Goal: Task Accomplishment & Management: Manage account settings

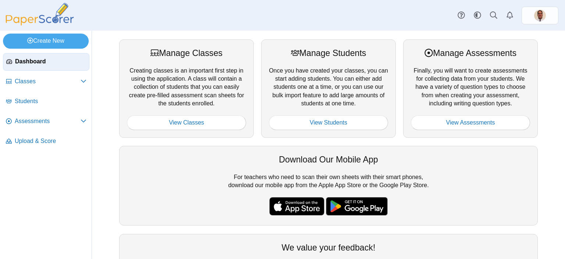
click at [458, 70] on div "Manage Assessments Finally, you will want to create assessments for collecting …" at bounding box center [470, 88] width 135 height 98
click at [459, 121] on link "View Assessments" at bounding box center [470, 122] width 119 height 15
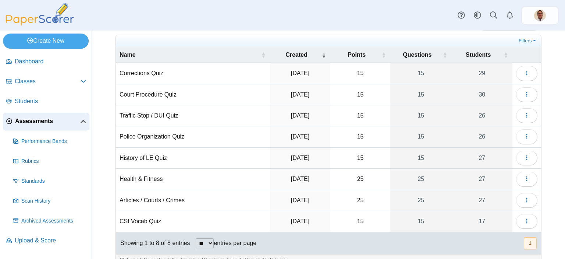
scroll to position [35, 0]
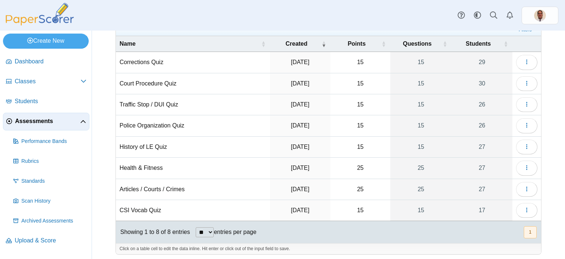
click at [149, 208] on td "CSI Vocab Quiz" at bounding box center [193, 210] width 154 height 21
click at [524, 207] on icon "button" at bounding box center [527, 210] width 6 height 6
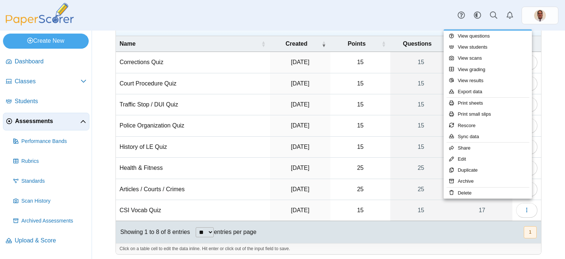
click at [546, 105] on div "Assessments Add assessment 15" at bounding box center [328, 110] width 473 height 228
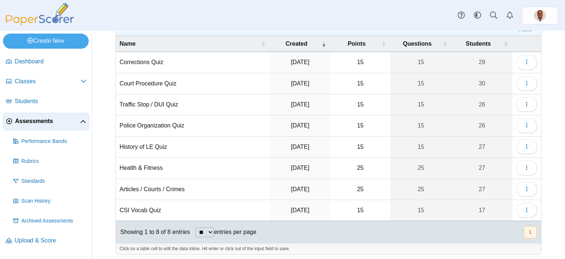
click at [146, 206] on td "CSI Vocab Quiz" at bounding box center [193, 210] width 154 height 21
click at [36, 239] on span "Upload & Score" at bounding box center [51, 240] width 72 height 8
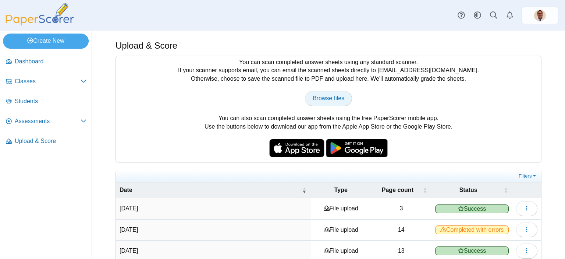
click at [316, 100] on span "Browse files" at bounding box center [329, 98] width 32 height 6
type input "**********"
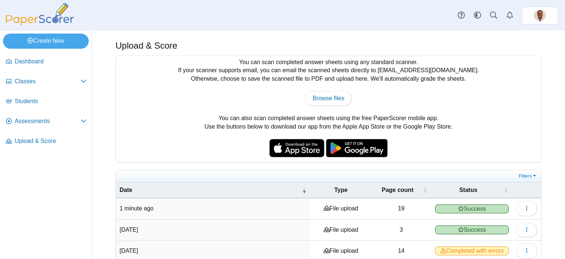
scroll to position [74, 0]
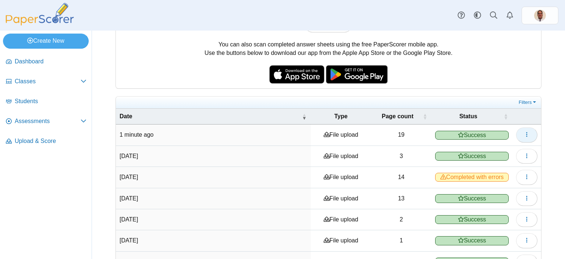
click at [526, 133] on button "button" at bounding box center [526, 134] width 21 height 15
click at [483, 151] on link "View scanned pages" at bounding box center [488, 150] width 88 height 11
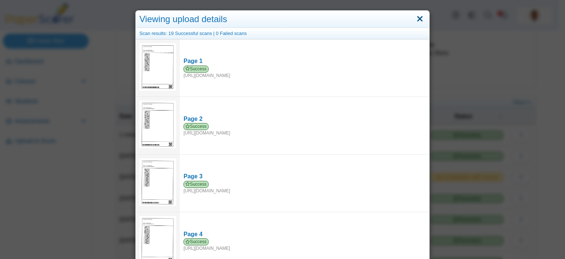
click at [416, 21] on link "Close" at bounding box center [419, 19] width 11 height 13
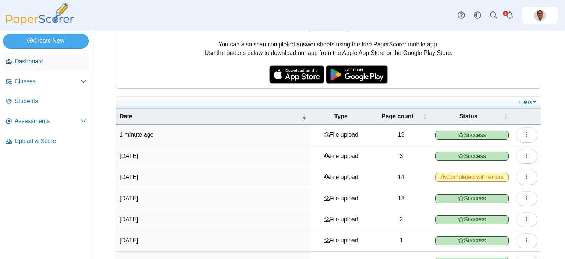
click at [44, 60] on span "Dashboard" at bounding box center [51, 61] width 72 height 8
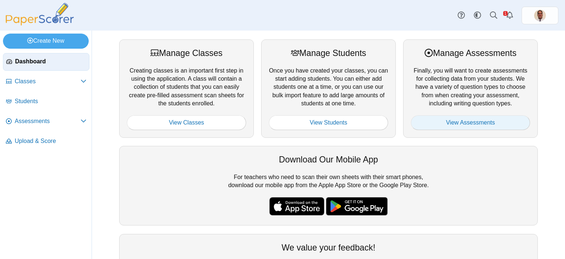
click at [457, 124] on link "View Assessments" at bounding box center [470, 122] width 119 height 15
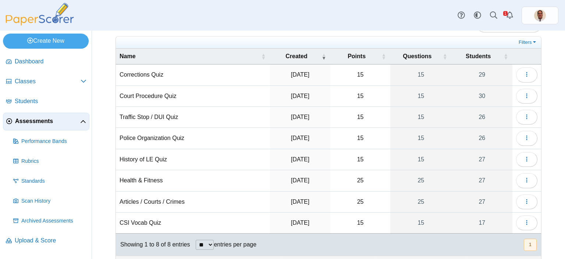
scroll to position [35, 0]
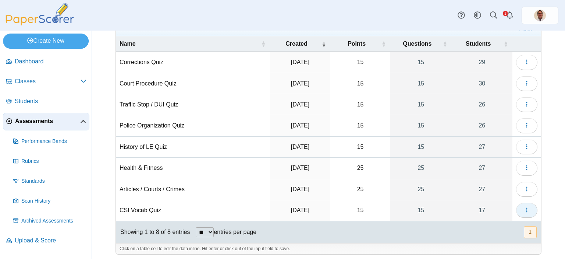
click at [525, 208] on button "button" at bounding box center [526, 210] width 21 height 15
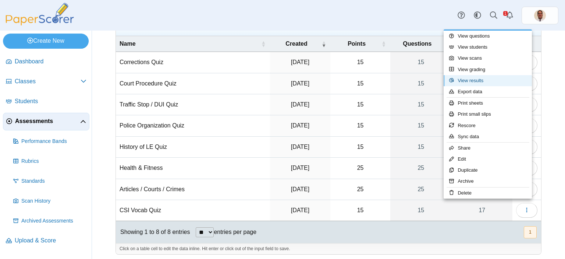
click at [478, 80] on link "View results" at bounding box center [488, 80] width 88 height 11
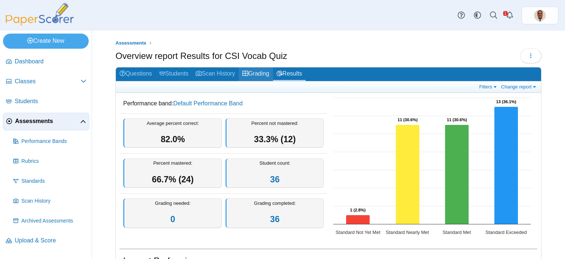
click at [261, 74] on link "Grading" at bounding box center [256, 74] width 34 height 14
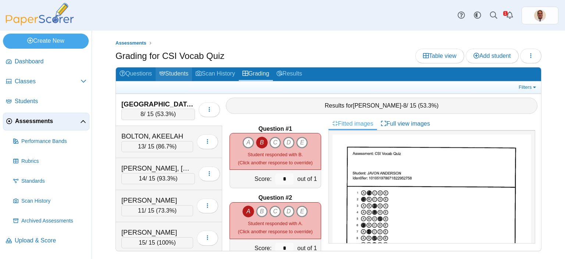
click at [172, 73] on link "Students" at bounding box center [174, 74] width 36 height 14
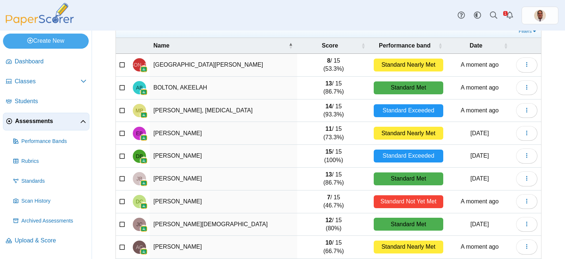
scroll to position [74, 0]
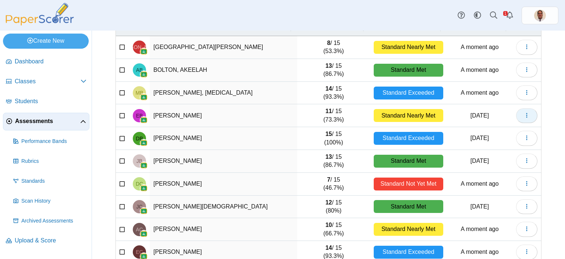
click at [524, 116] on icon "button" at bounding box center [527, 115] width 6 height 6
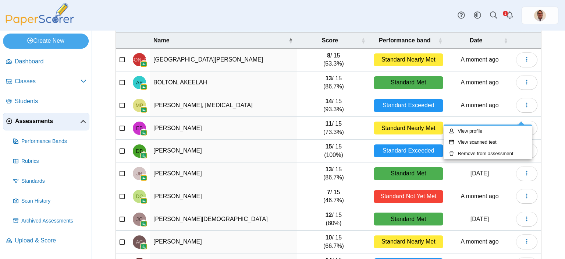
scroll to position [106, 0]
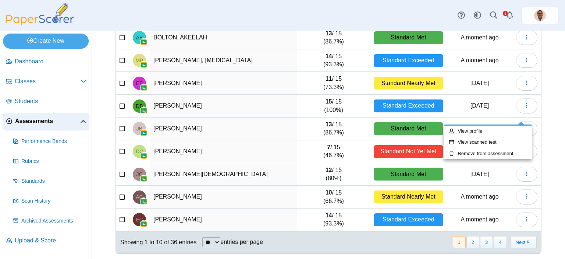
click at [551, 172] on div "Assessments Students for CSI Vocab Quiz Add student Moderation 0 Loading… 8" at bounding box center [328, 145] width 473 height 228
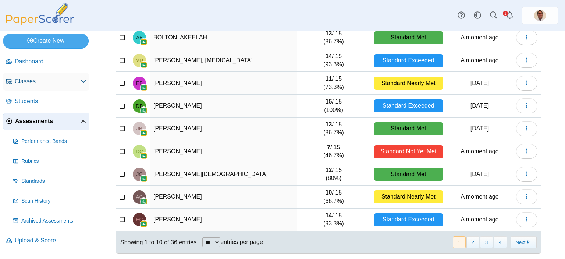
click at [34, 84] on span "Classes" at bounding box center [48, 81] width 66 height 8
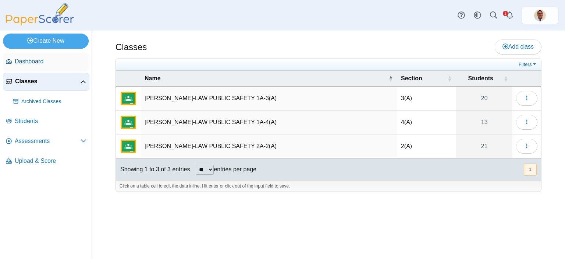
click at [31, 61] on span "Dashboard" at bounding box center [51, 61] width 72 height 8
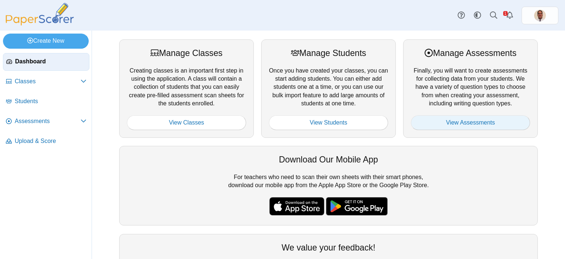
click at [444, 120] on link "View Assessments" at bounding box center [470, 122] width 119 height 15
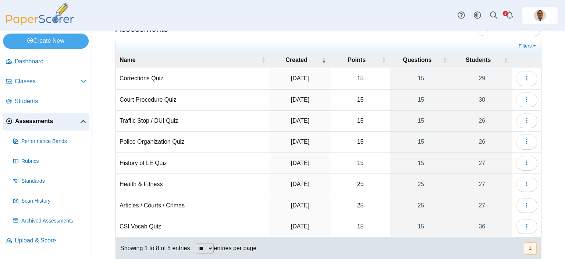
scroll to position [35, 0]
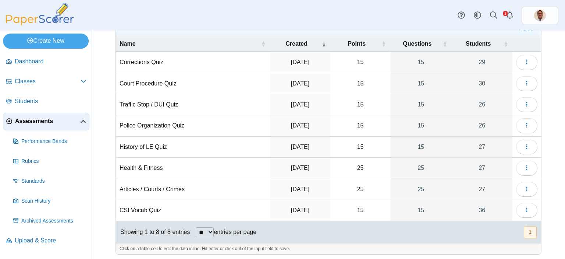
click at [142, 209] on td "CSI Vocab Quiz" at bounding box center [193, 210] width 154 height 21
click at [516, 204] on button "button" at bounding box center [526, 210] width 21 height 15
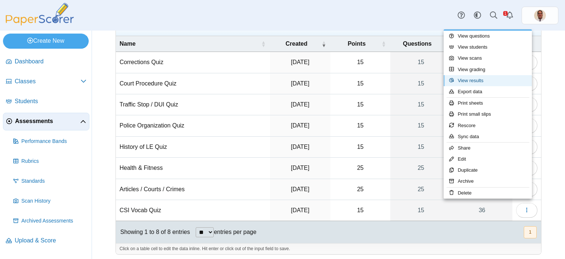
click at [480, 80] on link "View results" at bounding box center [488, 80] width 88 height 11
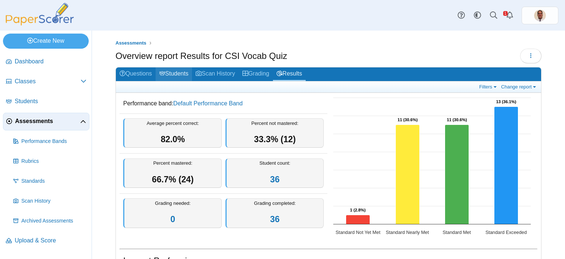
click at [181, 73] on link "Students" at bounding box center [174, 74] width 36 height 14
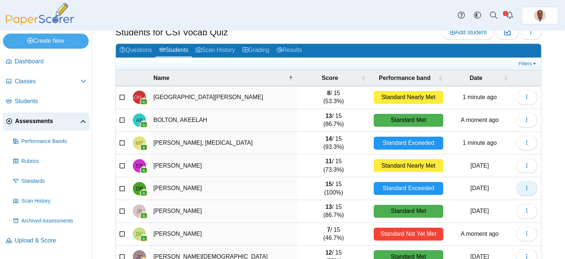
scroll to position [37, 0]
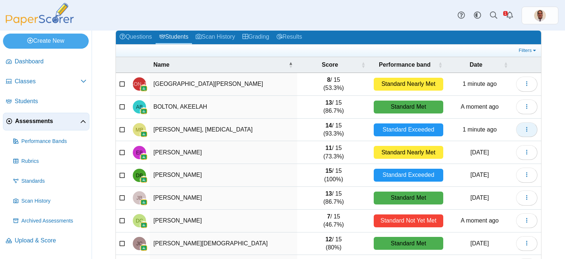
click at [524, 129] on icon "button" at bounding box center [527, 129] width 6 height 6
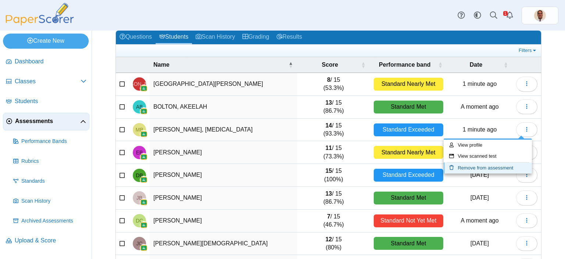
click at [496, 165] on link "Remove from assessment" at bounding box center [488, 167] width 88 height 11
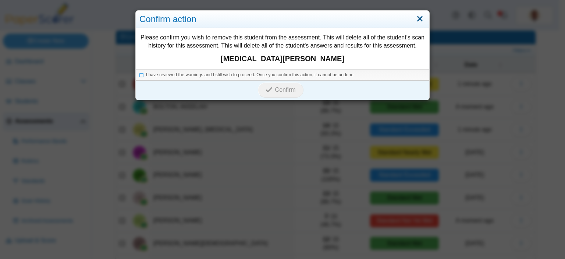
click at [416, 20] on link "Close" at bounding box center [419, 19] width 11 height 13
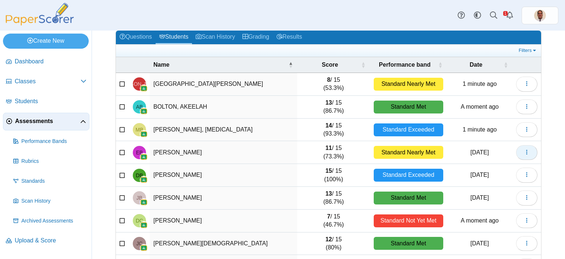
click at [524, 152] on icon "button" at bounding box center [527, 152] width 6 height 6
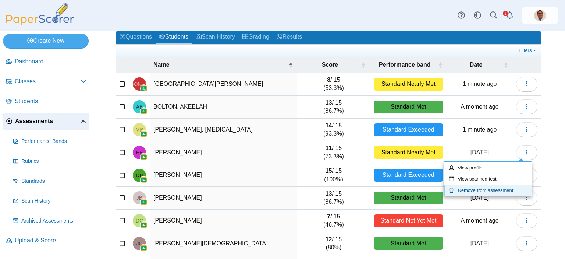
click at [471, 190] on link "Remove from assessment" at bounding box center [488, 190] width 88 height 11
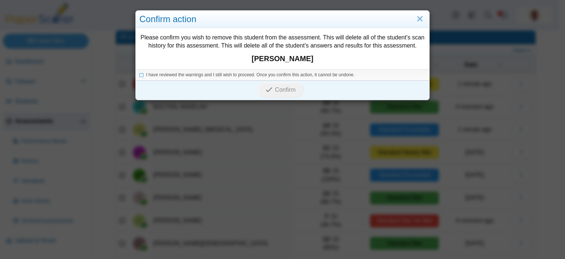
drag, startPoint x: 139, startPoint y: 76, endPoint x: 165, endPoint y: 80, distance: 26.9
click at [139, 76] on icon at bounding box center [141, 74] width 4 height 4
click at [275, 87] on span "Confirm" at bounding box center [285, 89] width 21 height 6
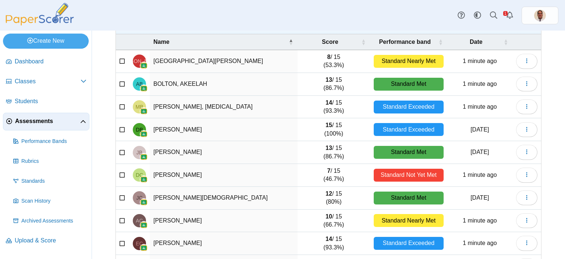
scroll to position [106, 0]
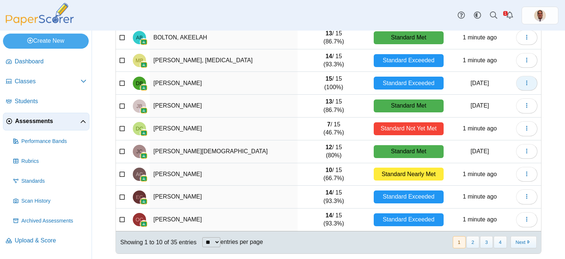
click at [524, 84] on icon "button" at bounding box center [527, 83] width 6 height 6
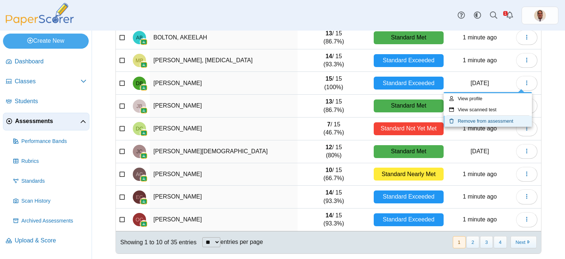
click at [486, 120] on link "Remove from assessment" at bounding box center [488, 121] width 88 height 11
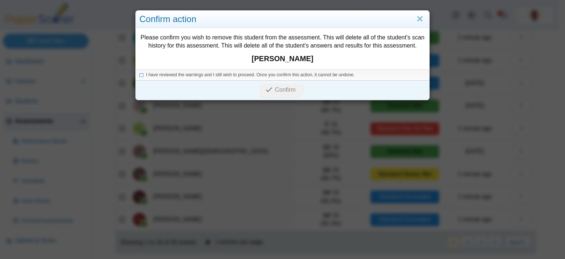
click at [142, 73] on li "I have reviewed the warnings and I still wish to proceed. Once you confirm this…" at bounding box center [282, 75] width 286 height 6
click at [139, 73] on icon at bounding box center [141, 74] width 4 height 4
click at [275, 92] on span "Confirm" at bounding box center [285, 89] width 21 height 6
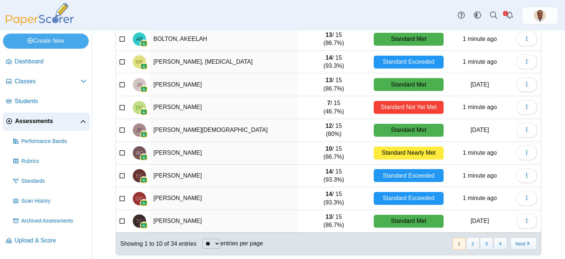
scroll to position [106, 0]
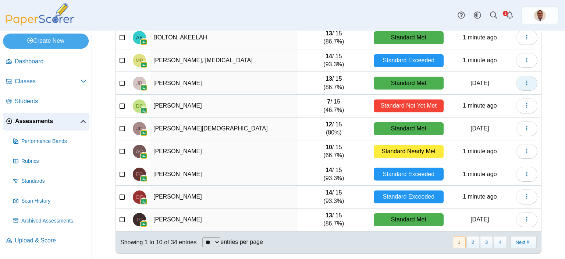
click at [524, 84] on icon "button" at bounding box center [527, 83] width 6 height 6
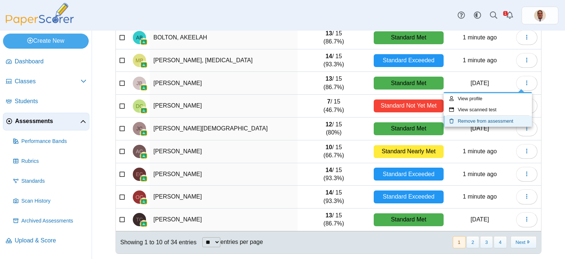
click at [487, 122] on link "Remove from assessment" at bounding box center [488, 121] width 88 height 11
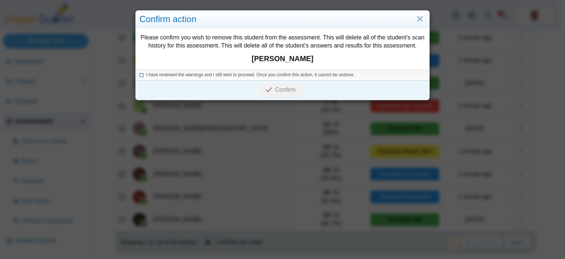
click at [139, 75] on icon at bounding box center [141, 74] width 4 height 4
click at [275, 88] on span "Confirm" at bounding box center [285, 89] width 21 height 6
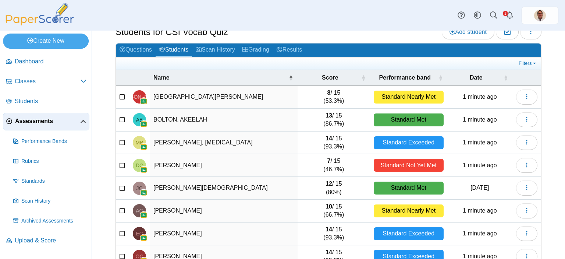
scroll to position [74, 0]
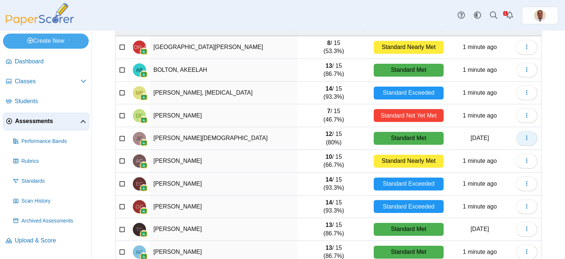
click at [527, 141] on button "button" at bounding box center [526, 138] width 21 height 15
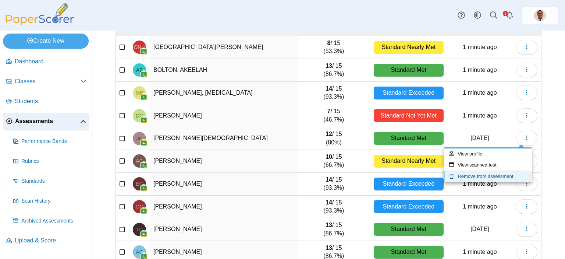
click at [489, 176] on link "Remove from assessment" at bounding box center [488, 176] width 88 height 11
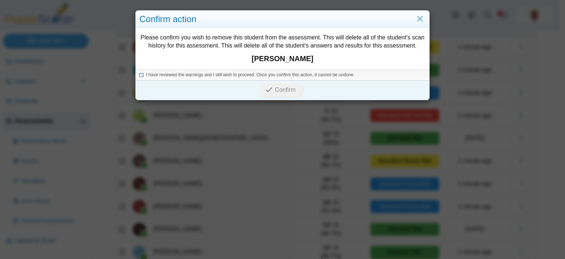
click at [141, 73] on icon at bounding box center [141, 74] width 4 height 4
click at [280, 89] on span "Confirm" at bounding box center [285, 89] width 21 height 6
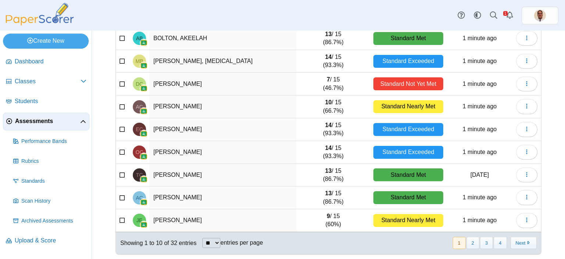
scroll to position [106, 0]
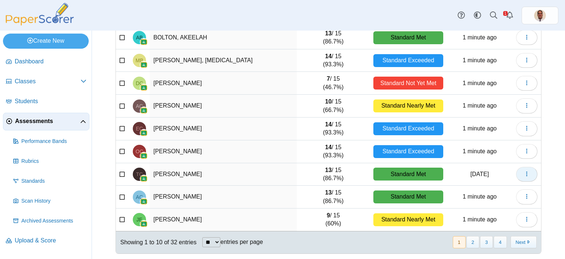
click at [526, 173] on button "button" at bounding box center [526, 174] width 21 height 15
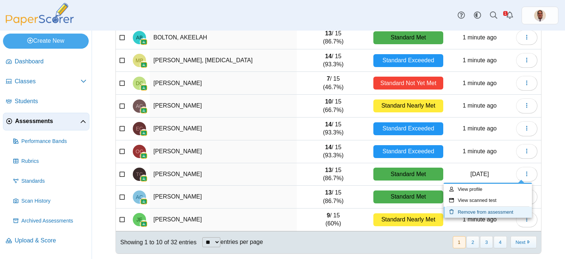
click at [476, 212] on link "Remove from assessment" at bounding box center [488, 211] width 88 height 11
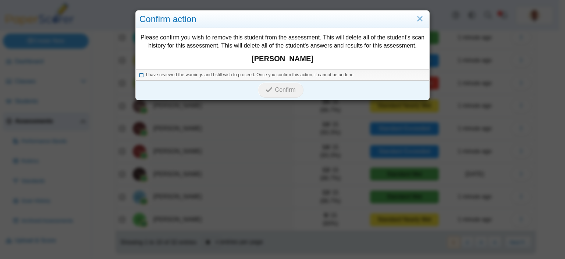
click at [139, 74] on icon at bounding box center [141, 74] width 4 height 4
click at [285, 90] on span "Confirm" at bounding box center [285, 89] width 21 height 6
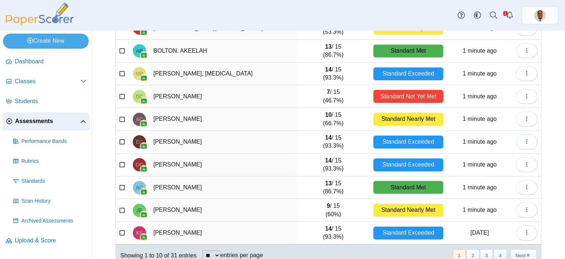
scroll to position [106, 0]
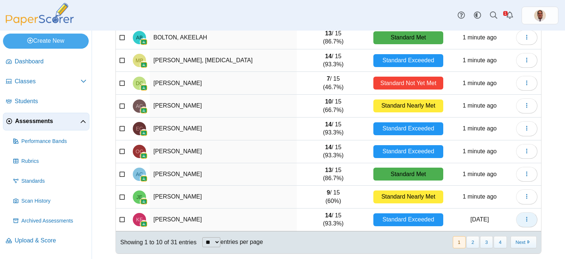
click at [526, 217] on use "button" at bounding box center [526, 219] width 1 height 5
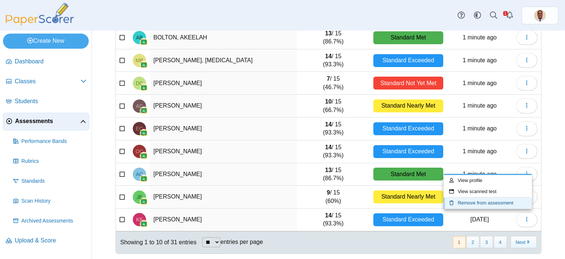
click at [483, 203] on link "Remove from assessment" at bounding box center [488, 202] width 88 height 11
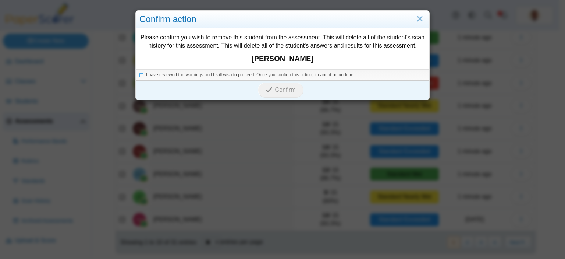
click at [136, 75] on div "I have reviewed the warnings and I still wish to proceed. Once you confirm this…" at bounding box center [283, 74] width 294 height 11
click at [139, 74] on icon at bounding box center [141, 74] width 4 height 4
click at [285, 92] on span "Confirm" at bounding box center [285, 89] width 21 height 6
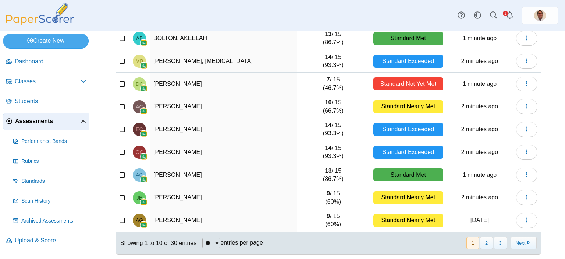
scroll to position [106, 0]
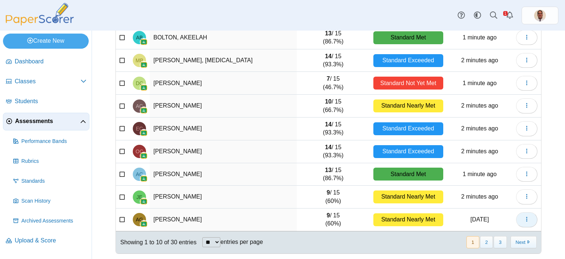
click at [518, 217] on button "button" at bounding box center [526, 219] width 21 height 15
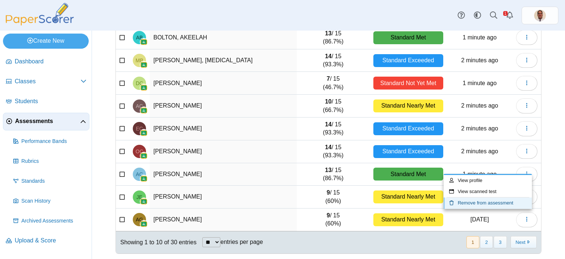
click at [481, 203] on link "Remove from assessment" at bounding box center [488, 202] width 88 height 11
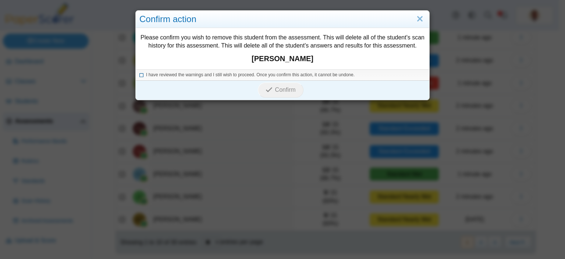
click at [139, 75] on icon at bounding box center [141, 74] width 4 height 4
click at [282, 88] on span "Confirm" at bounding box center [285, 89] width 21 height 6
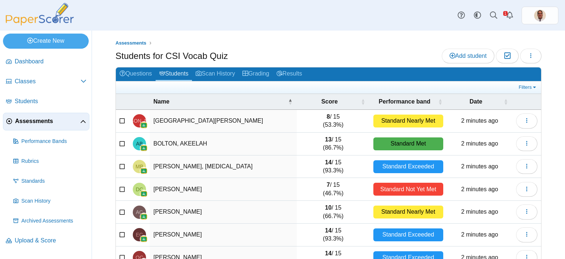
scroll to position [106, 0]
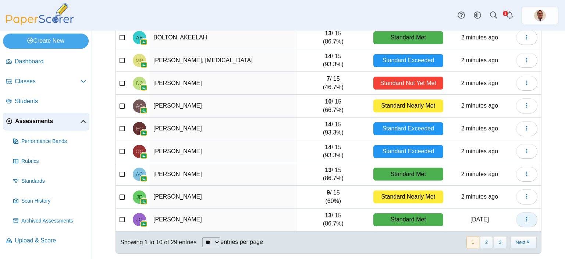
click at [524, 216] on icon "button" at bounding box center [527, 219] width 6 height 6
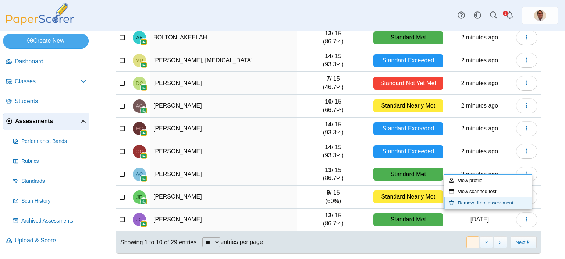
click at [473, 202] on link "Remove from assessment" at bounding box center [488, 202] width 88 height 11
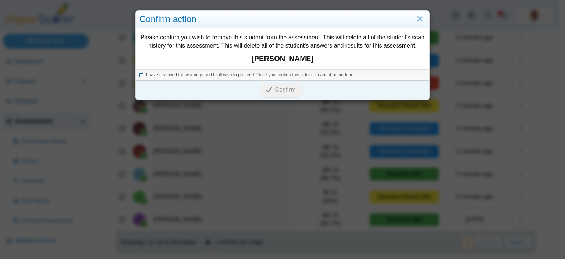
click at [139, 74] on icon at bounding box center [141, 74] width 4 height 4
click at [278, 89] on span "Confirm" at bounding box center [285, 89] width 21 height 6
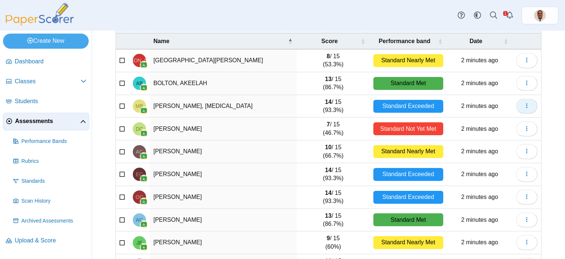
scroll to position [106, 0]
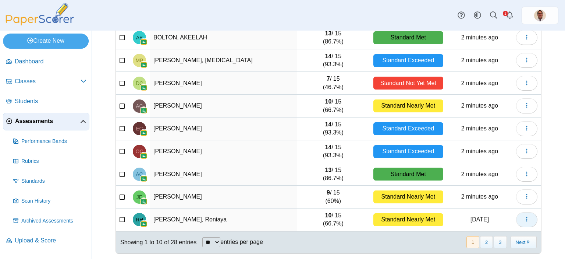
click at [524, 221] on span "button" at bounding box center [527, 219] width 6 height 6
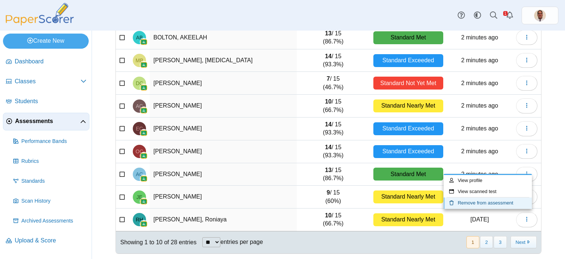
click at [485, 200] on link "Remove from assessment" at bounding box center [488, 202] width 88 height 11
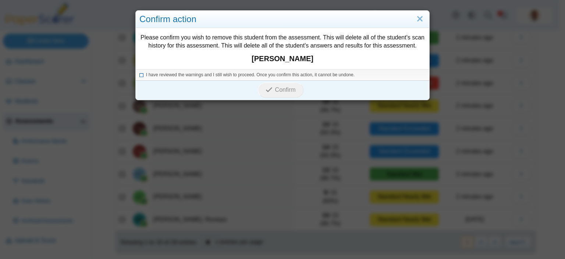
click at [139, 75] on icon at bounding box center [141, 74] width 4 height 4
click at [292, 91] on span "Confirm" at bounding box center [285, 89] width 21 height 6
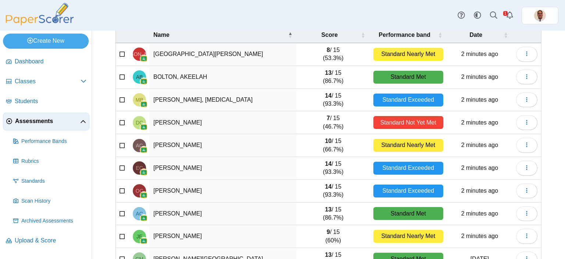
scroll to position [106, 0]
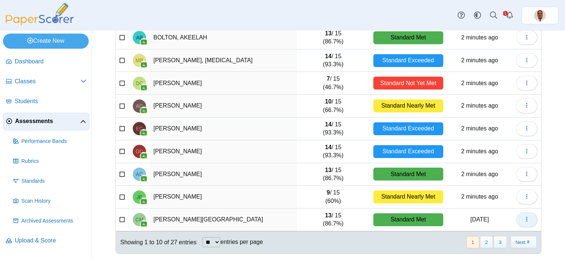
click at [521, 222] on button "button" at bounding box center [526, 219] width 21 height 15
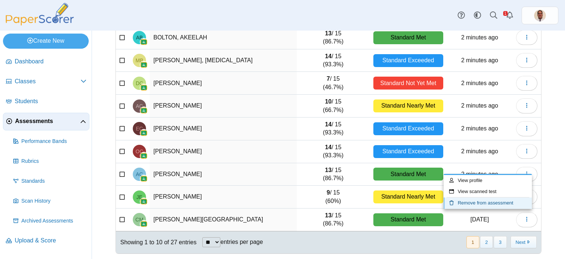
click at [476, 203] on link "Remove from assessment" at bounding box center [488, 202] width 88 height 11
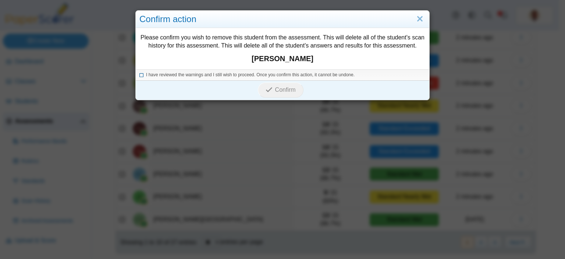
drag, startPoint x: 139, startPoint y: 74, endPoint x: 160, endPoint y: 75, distance: 20.7
click at [139, 74] on icon at bounding box center [141, 74] width 4 height 4
click at [271, 89] on icon "submit" at bounding box center [270, 90] width 9 height 8
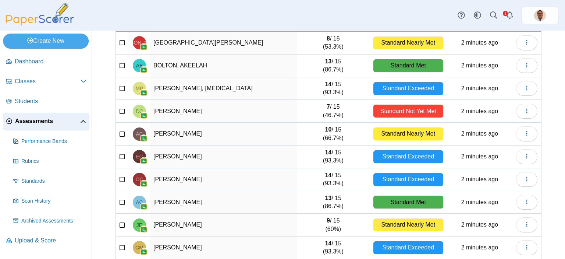
scroll to position [106, 0]
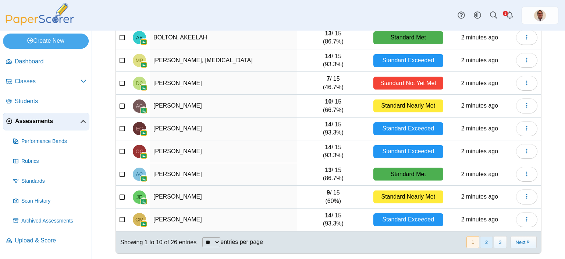
click at [484, 243] on button "2" at bounding box center [486, 242] width 13 height 12
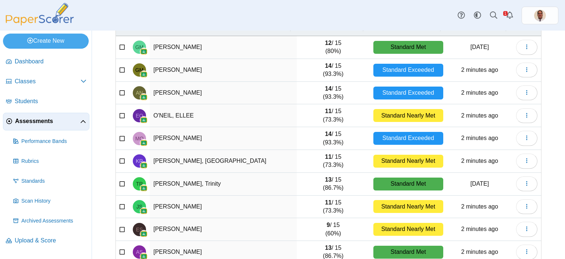
scroll to position [0, 0]
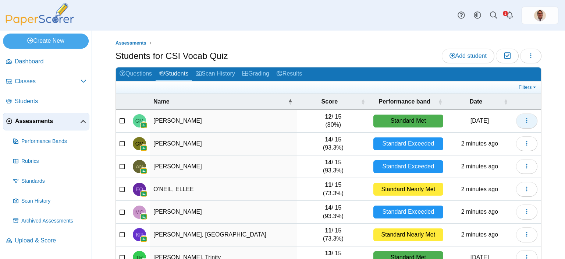
click at [526, 122] on button "button" at bounding box center [526, 120] width 21 height 15
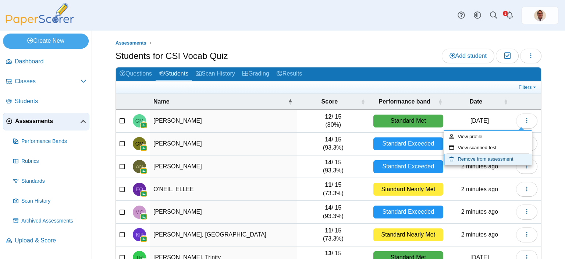
click at [481, 157] on link "Remove from assessment" at bounding box center [488, 158] width 88 height 11
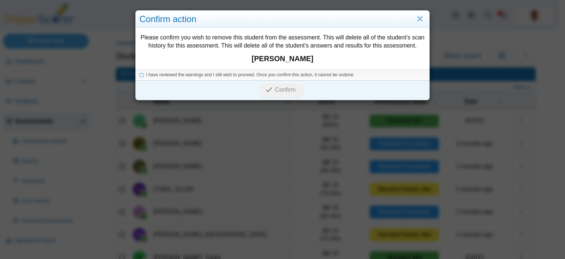
click at [142, 74] on li "I have reviewed the warnings and I still wish to proceed. Once you confirm this…" at bounding box center [282, 75] width 286 height 6
click at [139, 76] on icon at bounding box center [141, 74] width 4 height 4
click at [277, 86] on span "Confirm" at bounding box center [285, 89] width 21 height 6
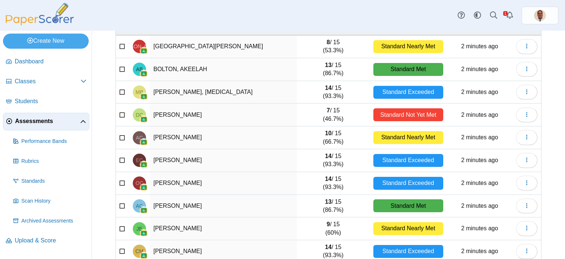
scroll to position [106, 0]
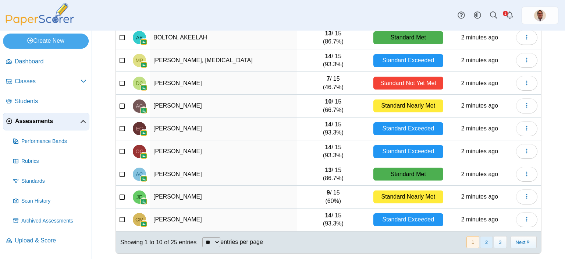
click at [480, 242] on button "2" at bounding box center [486, 242] width 13 height 12
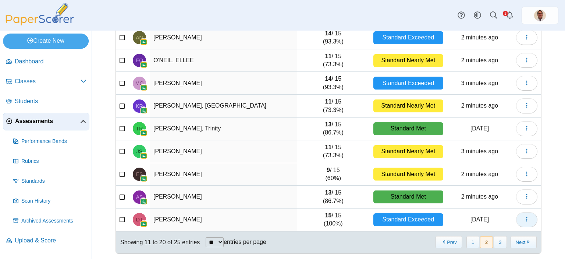
click at [518, 220] on button "button" at bounding box center [526, 219] width 21 height 15
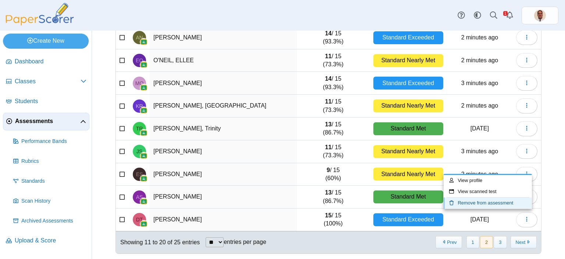
click at [474, 201] on link "Remove from assessment" at bounding box center [488, 202] width 88 height 11
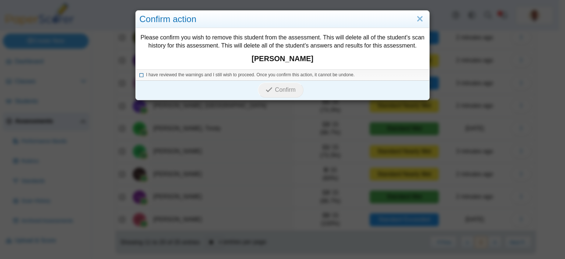
click at [139, 75] on icon at bounding box center [141, 74] width 4 height 4
click at [278, 89] on span "Confirm" at bounding box center [285, 89] width 21 height 6
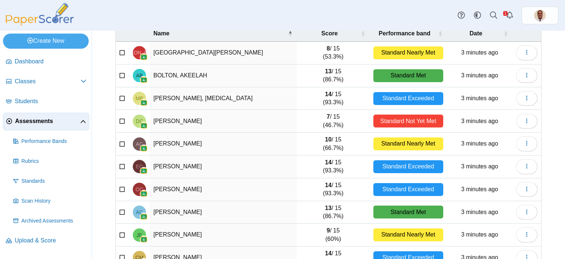
scroll to position [106, 0]
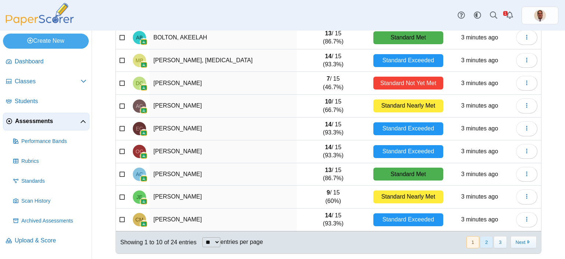
click at [482, 243] on button "2" at bounding box center [486, 242] width 13 height 12
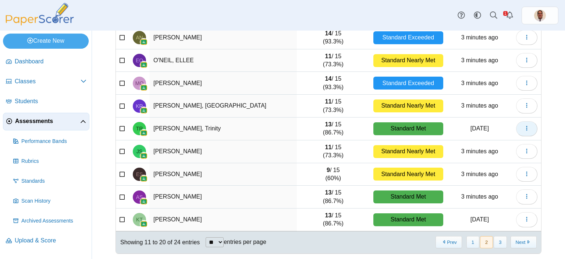
click at [524, 126] on icon "button" at bounding box center [527, 128] width 6 height 6
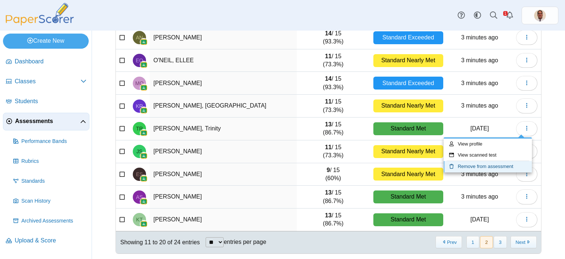
click at [468, 166] on link "Remove from assessment" at bounding box center [488, 166] width 88 height 11
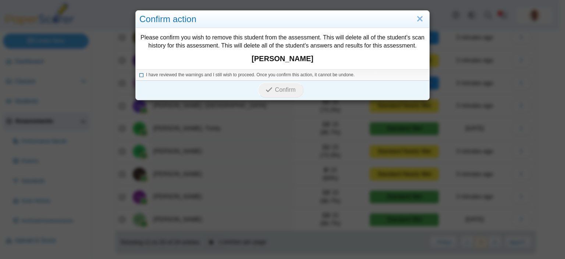
click at [140, 75] on icon at bounding box center [141, 74] width 4 height 4
click at [289, 87] on span "Confirm" at bounding box center [285, 89] width 21 height 6
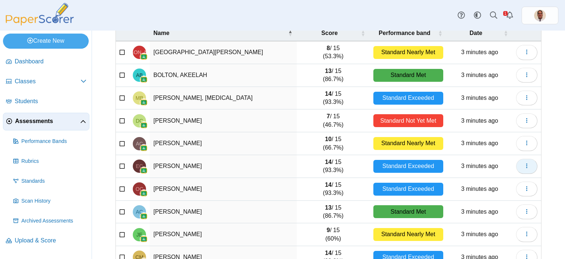
scroll to position [106, 0]
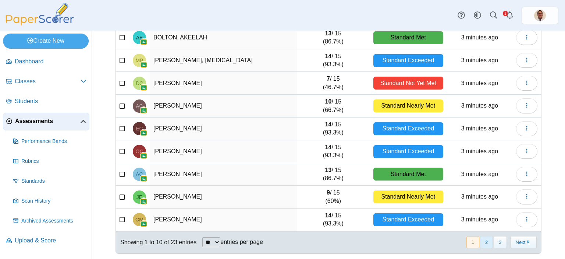
click at [481, 238] on button "2" at bounding box center [486, 242] width 13 height 12
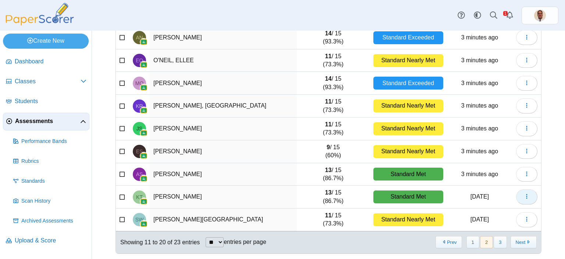
click at [524, 198] on icon "button" at bounding box center [527, 196] width 6 height 6
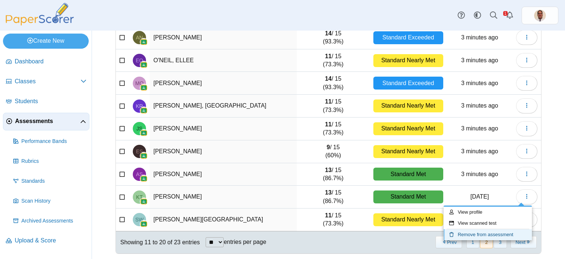
click at [486, 233] on link "Remove from assessment" at bounding box center [488, 234] width 88 height 11
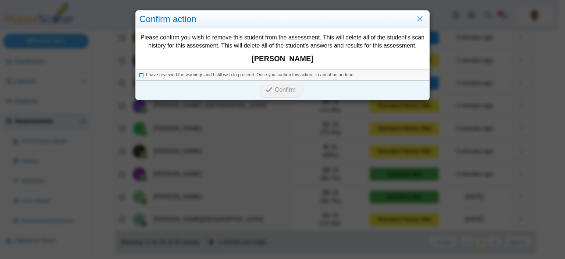
click at [140, 75] on icon at bounding box center [141, 74] width 4 height 4
click at [276, 90] on span "Confirm" at bounding box center [285, 89] width 21 height 6
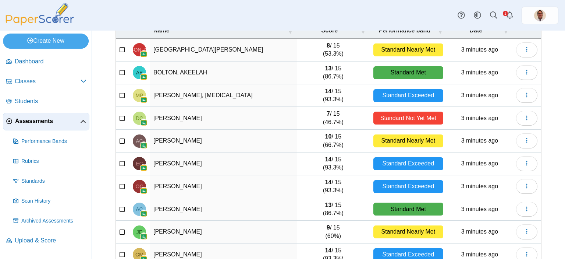
scroll to position [106, 0]
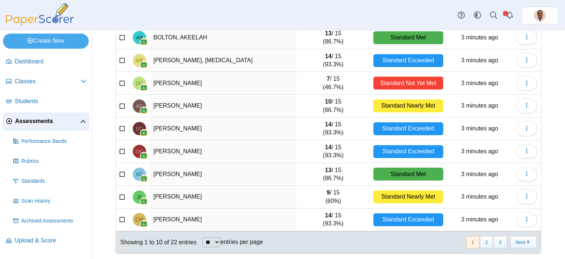
click at [480, 246] on div "« Prev 1 2 3 Next »" at bounding box center [501, 241] width 80 height 21
click at [482, 243] on button "2" at bounding box center [486, 242] width 13 height 12
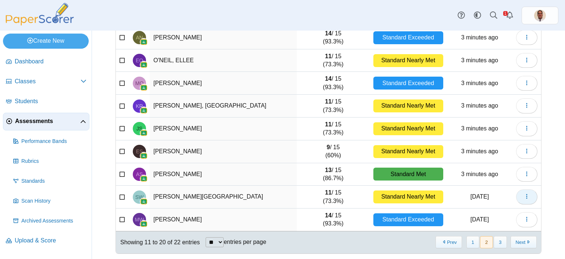
click at [524, 194] on icon "button" at bounding box center [527, 196] width 6 height 6
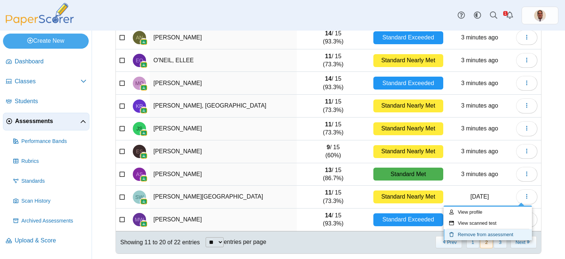
click at [471, 235] on link "Remove from assessment" at bounding box center [488, 234] width 88 height 11
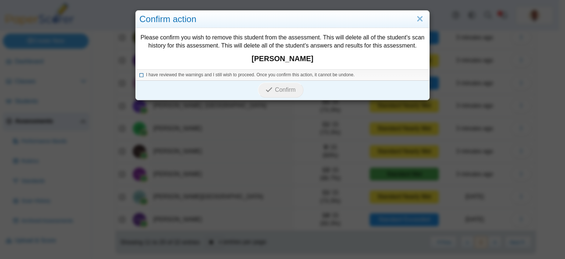
click at [139, 75] on icon at bounding box center [141, 74] width 4 height 4
click at [279, 91] on span "Confirm" at bounding box center [285, 89] width 21 height 6
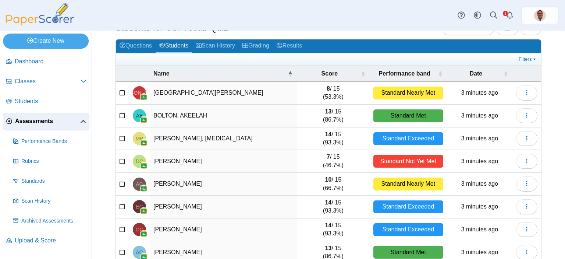
scroll to position [106, 0]
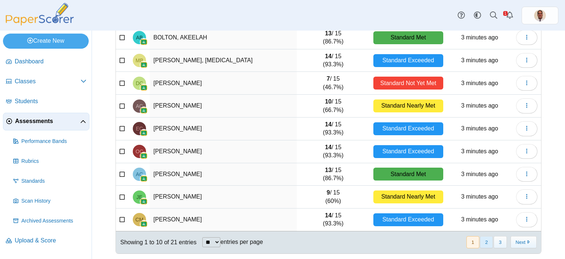
click at [480, 238] on button "2" at bounding box center [486, 242] width 13 height 12
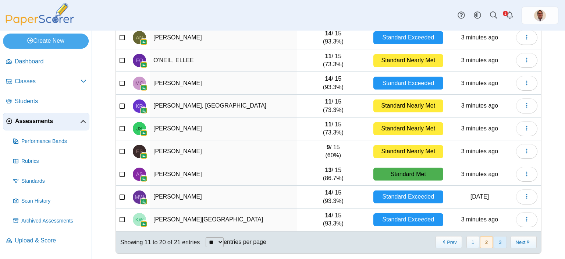
click at [494, 239] on button "3" at bounding box center [500, 242] width 13 height 12
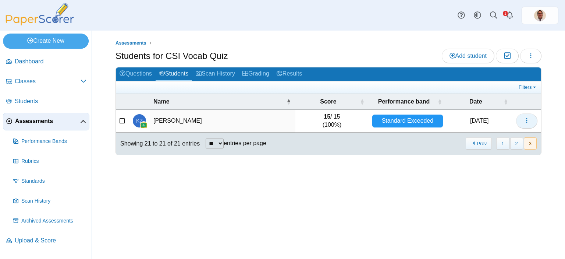
click at [525, 120] on icon "button" at bounding box center [527, 120] width 6 height 6
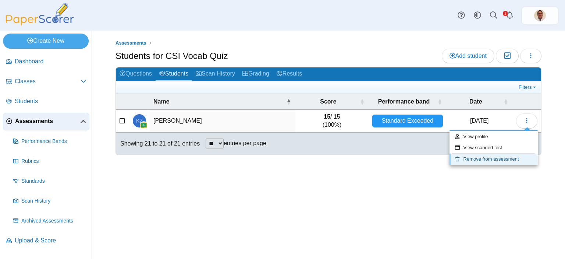
click at [481, 160] on link "Remove from assessment" at bounding box center [494, 158] width 88 height 11
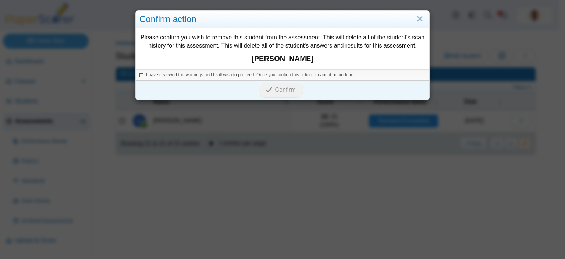
click at [140, 75] on icon at bounding box center [141, 74] width 4 height 4
click at [293, 91] on button "Confirm" at bounding box center [280, 89] width 45 height 15
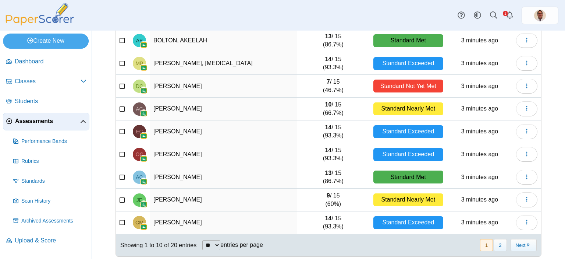
scroll to position [106, 0]
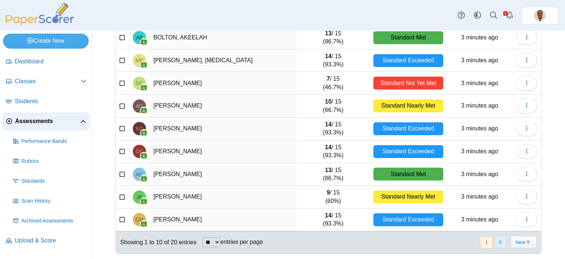
click at [494, 238] on button "2" at bounding box center [500, 242] width 13 height 12
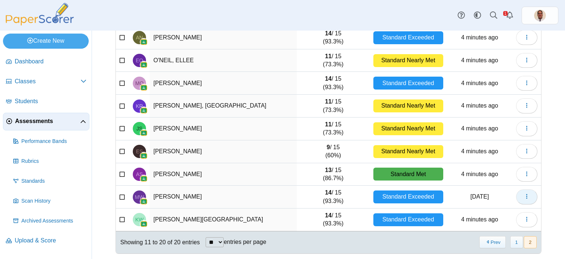
click at [524, 196] on icon "button" at bounding box center [527, 196] width 6 height 6
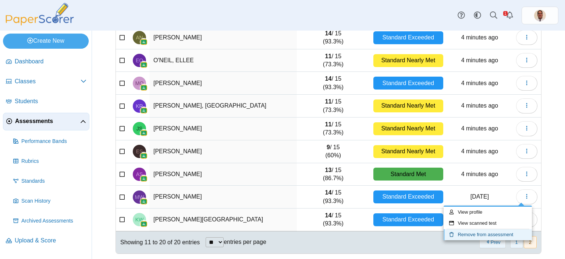
click at [477, 232] on link "Remove from assessment" at bounding box center [488, 234] width 88 height 11
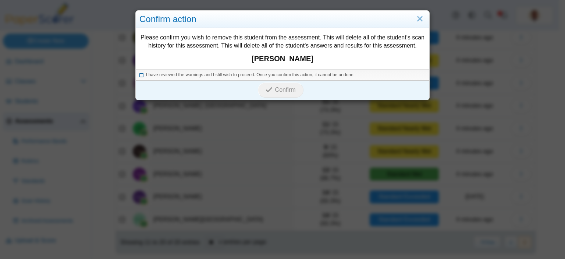
click at [139, 73] on icon at bounding box center [141, 74] width 4 height 4
click at [284, 92] on span "Confirm" at bounding box center [285, 89] width 21 height 6
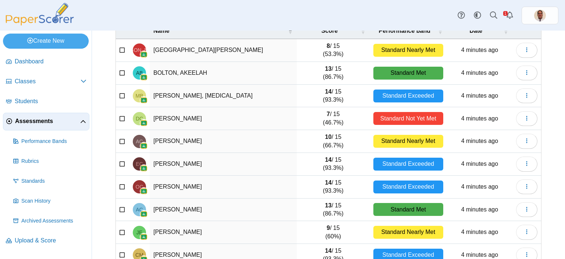
scroll to position [106, 0]
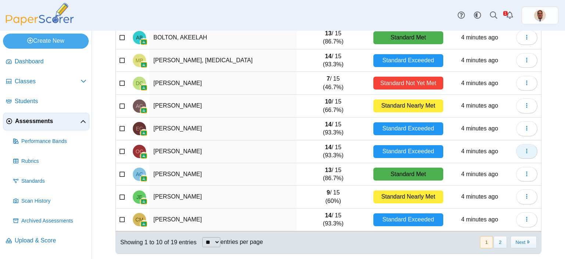
click at [524, 152] on icon "button" at bounding box center [527, 151] width 6 height 6
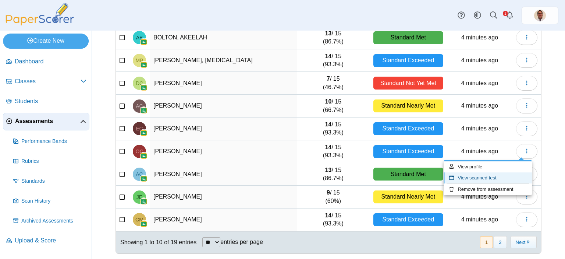
click at [481, 178] on link "View scanned test" at bounding box center [488, 177] width 88 height 11
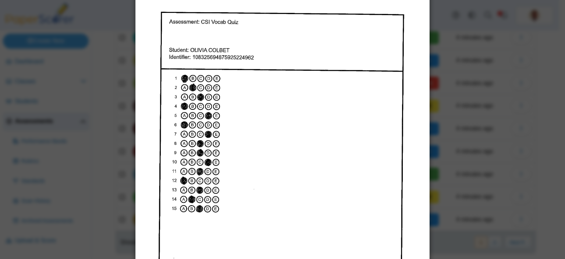
scroll to position [74, 0]
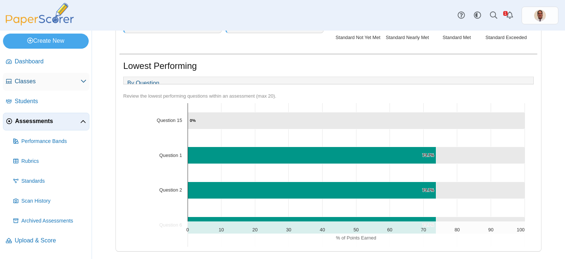
click at [19, 83] on span "Classes" at bounding box center [48, 81] width 66 height 8
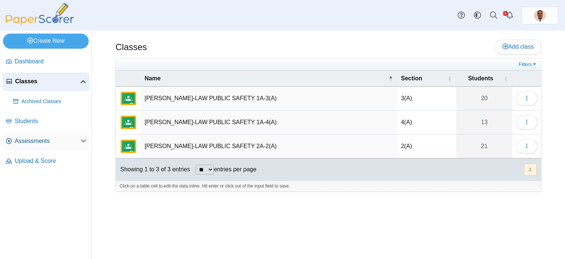
click at [26, 140] on span "Assessments" at bounding box center [48, 141] width 66 height 8
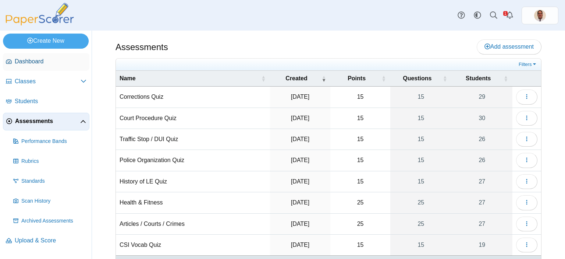
click at [41, 65] on span "Dashboard" at bounding box center [51, 61] width 72 height 8
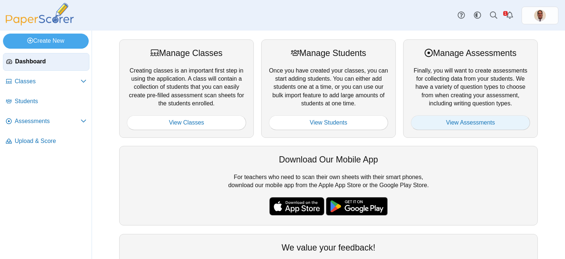
click at [458, 120] on link "View Assessments" at bounding box center [470, 122] width 119 height 15
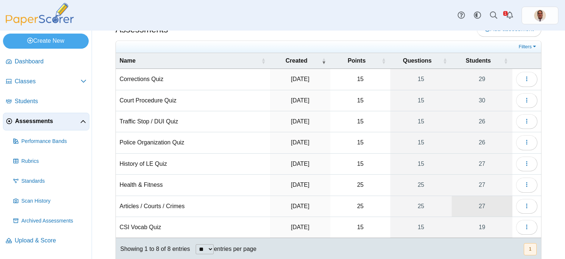
scroll to position [35, 0]
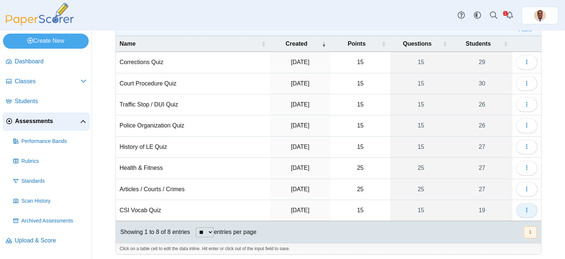
click at [524, 210] on icon "button" at bounding box center [527, 210] width 6 height 6
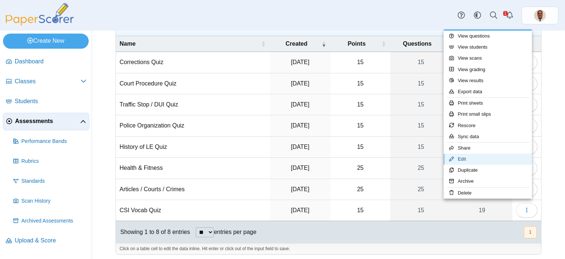
click at [469, 158] on link "Edit" at bounding box center [488, 158] width 88 height 11
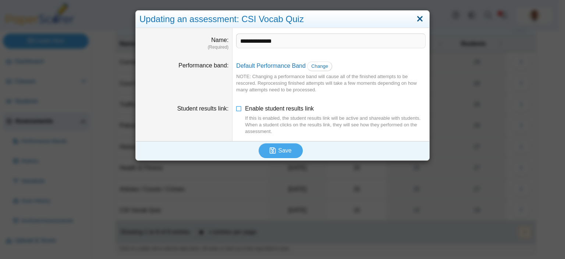
click at [416, 19] on link "Close" at bounding box center [419, 19] width 11 height 13
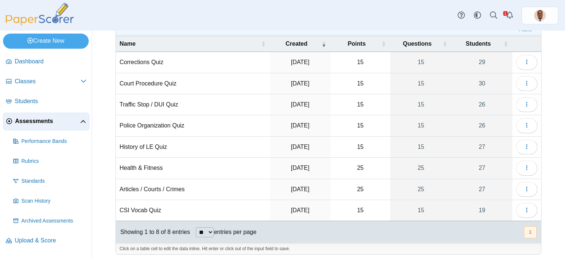
click at [140, 209] on td "CSI Vocab Quiz" at bounding box center [193, 210] width 154 height 21
click at [524, 207] on icon "button" at bounding box center [527, 210] width 6 height 6
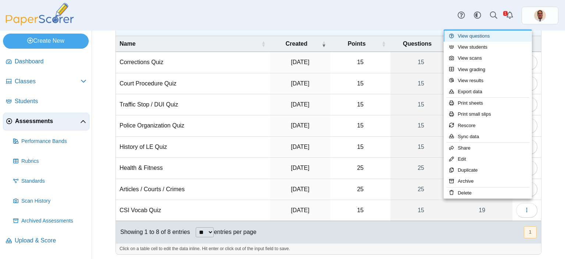
click at [484, 38] on link "View questions" at bounding box center [488, 36] width 88 height 11
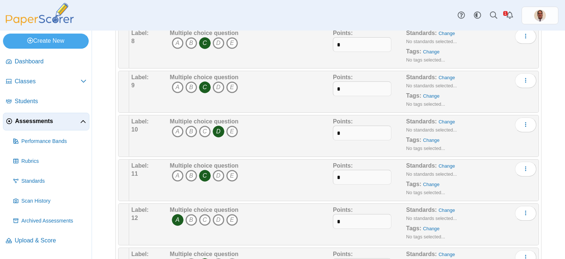
scroll to position [511, 0]
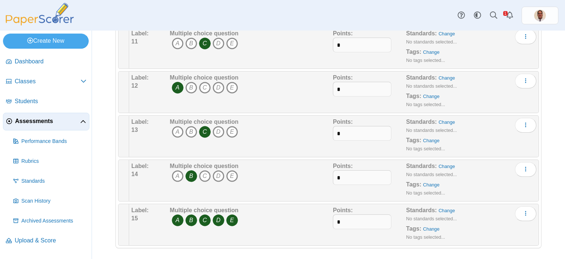
click at [230, 217] on icon "E" at bounding box center [232, 220] width 12 height 12
click at [220, 219] on icon "D" at bounding box center [219, 220] width 12 height 12
click at [231, 219] on icon "E" at bounding box center [232, 220] width 12 height 12
click at [219, 220] on icon "D" at bounding box center [219, 220] width 12 height 12
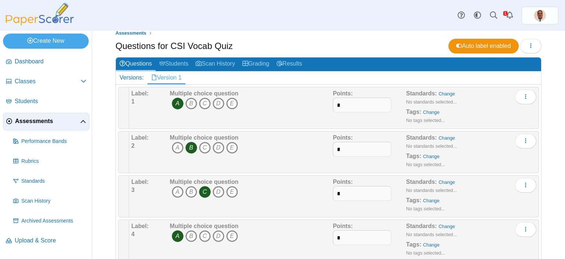
scroll to position [0, 0]
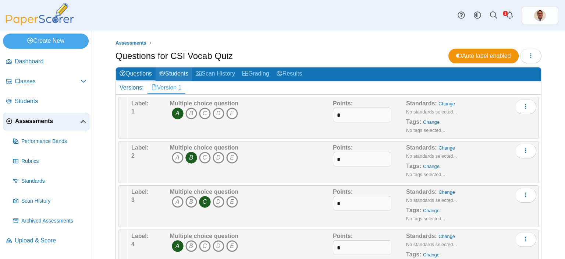
click at [177, 75] on link "Students" at bounding box center [174, 74] width 36 height 14
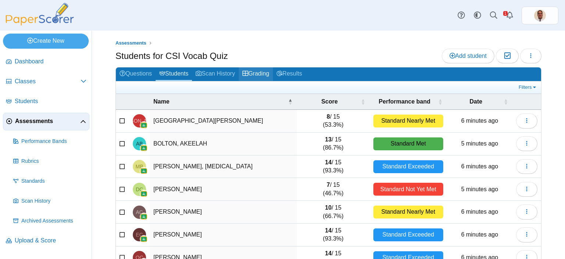
click at [262, 73] on link "Grading" at bounding box center [256, 74] width 34 height 14
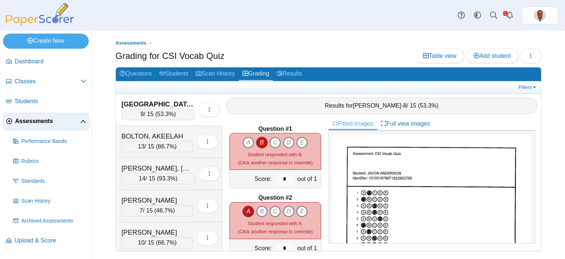
click at [171, 113] on div "8 / 15 ( 53.3% )" at bounding box center [158, 114] width 74 height 11
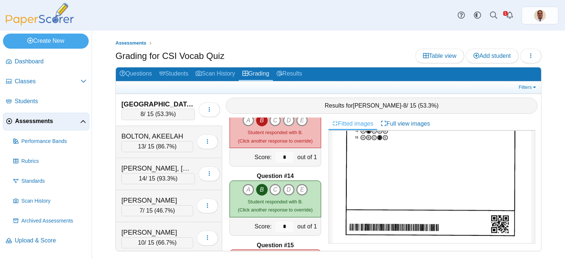
scroll to position [915, 0]
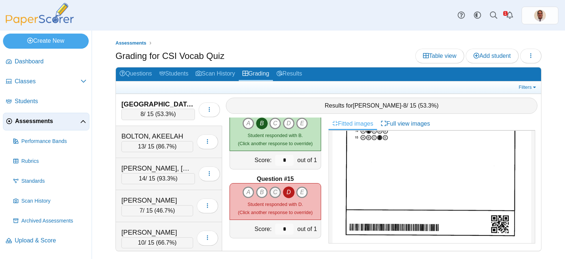
click at [273, 194] on icon "C" at bounding box center [275, 192] width 12 height 12
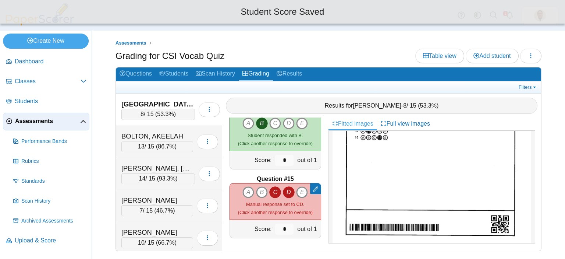
click at [291, 192] on icon "D" at bounding box center [289, 192] width 12 height 12
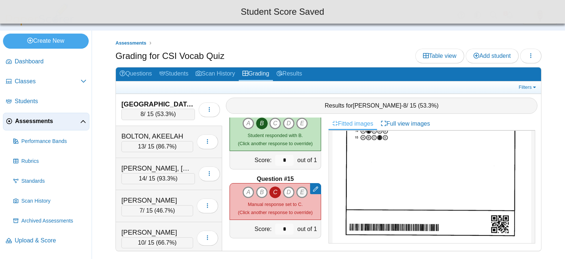
click at [299, 192] on icon "E" at bounding box center [302, 192] width 12 height 12
click at [283, 192] on icon "D" at bounding box center [289, 192] width 12 height 12
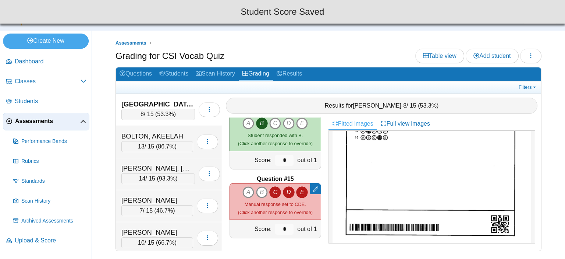
click at [269, 191] on icon "C" at bounding box center [275, 192] width 12 height 12
click at [258, 192] on icon "B" at bounding box center [262, 192] width 12 height 12
click at [245, 191] on icon "A" at bounding box center [248, 192] width 12 height 12
click at [272, 191] on icon "C" at bounding box center [275, 192] width 12 height 12
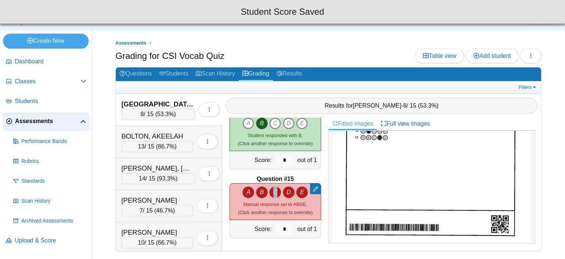
type input "*"
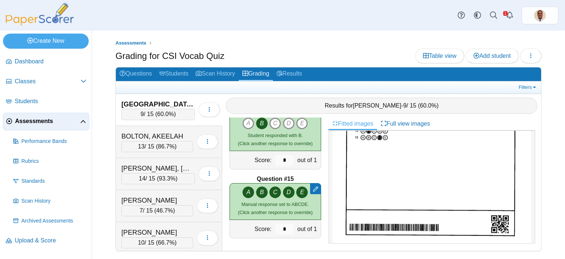
click at [548, 172] on div "Assessments Grading for CSI Vocab Quiz Table view Add student Loading…" at bounding box center [328, 145] width 473 height 228
click at [162, 144] on span "86.7%" at bounding box center [166, 146] width 17 height 6
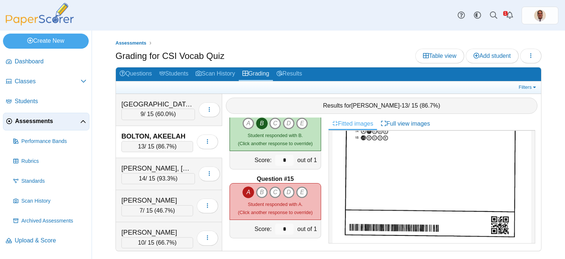
scroll to position [0, 0]
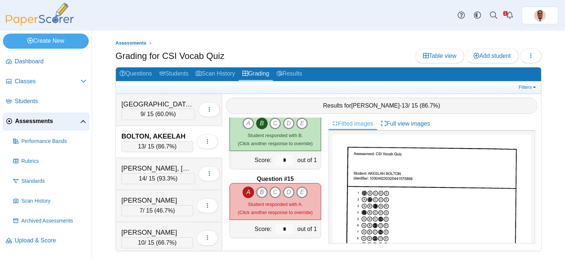
click at [258, 195] on icon "B" at bounding box center [262, 192] width 12 height 12
click at [272, 193] on icon "C" at bounding box center [275, 192] width 12 height 12
click at [288, 191] on icon "D" at bounding box center [289, 192] width 12 height 12
click at [297, 189] on icon "E" at bounding box center [302, 192] width 12 height 12
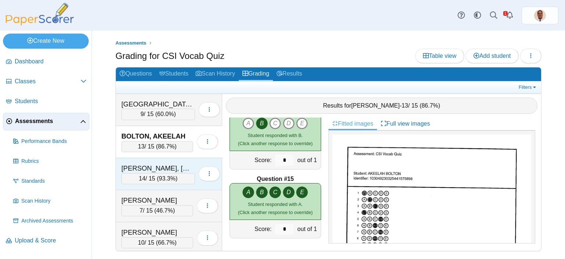
click at [168, 173] on div "14 / 15 ( 93.3% )" at bounding box center [158, 178] width 74 height 11
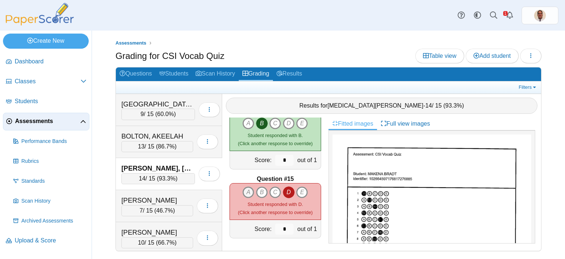
click at [244, 188] on icon "A" at bounding box center [248, 192] width 12 height 12
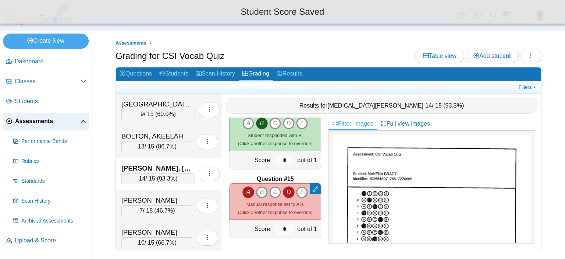
click at [257, 192] on icon "B" at bounding box center [262, 192] width 12 height 12
click at [271, 191] on icon "C" at bounding box center [275, 192] width 12 height 12
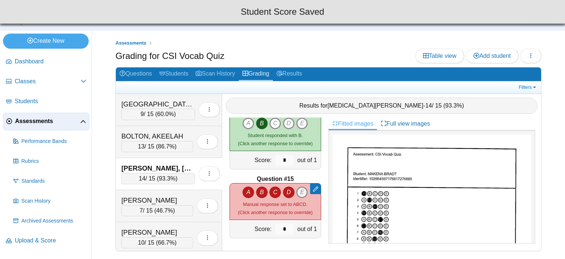
click at [299, 191] on icon "E" at bounding box center [302, 192] width 12 height 12
type input "*"
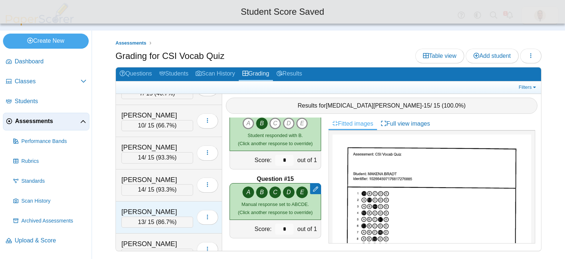
scroll to position [74, 0]
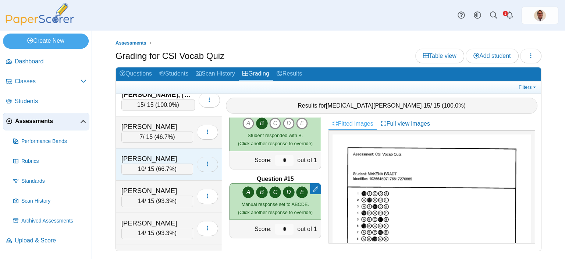
click at [205, 164] on icon "button" at bounding box center [208, 164] width 6 height 6
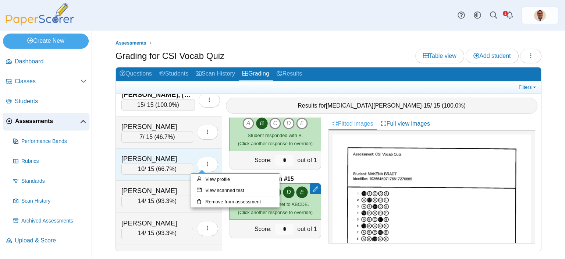
click at [179, 155] on div "[PERSON_NAME]" at bounding box center [157, 159] width 72 height 10
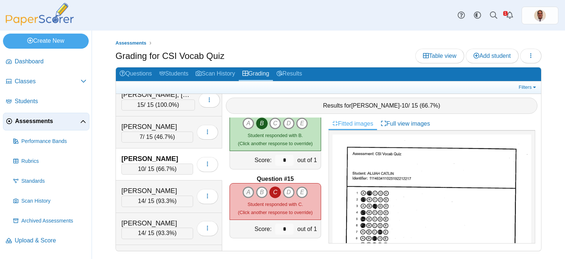
click at [244, 187] on icon "A" at bounding box center [248, 192] width 12 height 12
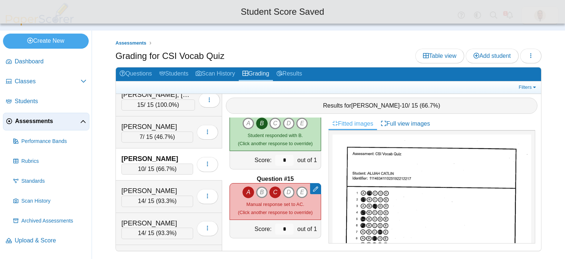
click at [258, 192] on icon "B" at bounding box center [262, 192] width 12 height 12
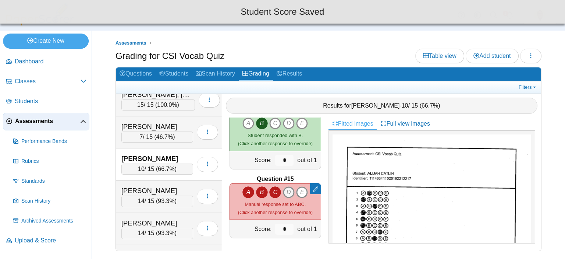
click at [285, 192] on icon "D" at bounding box center [289, 192] width 12 height 12
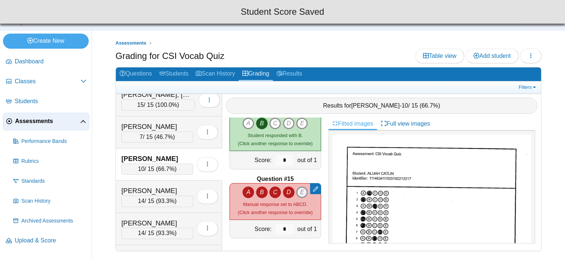
click at [300, 191] on icon "E" at bounding box center [302, 192] width 12 height 12
type input "*"
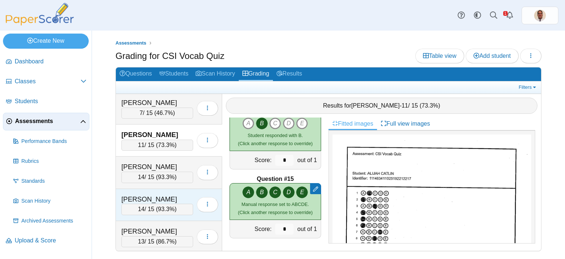
scroll to position [110, 0]
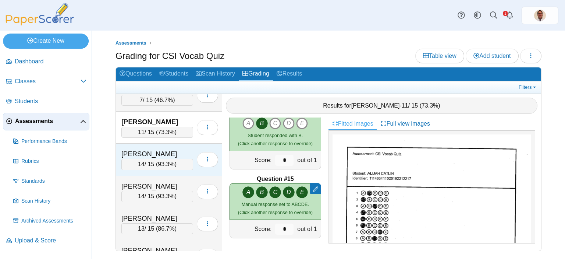
click at [152, 159] on div "14 / 15 ( 93.3% )" at bounding box center [157, 164] width 72 height 11
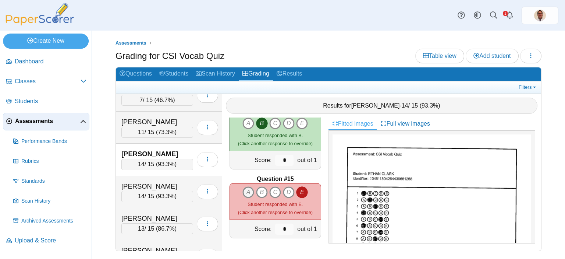
click at [247, 189] on icon "A" at bounding box center [248, 192] width 12 height 12
click at [259, 191] on icon "B" at bounding box center [262, 192] width 12 height 12
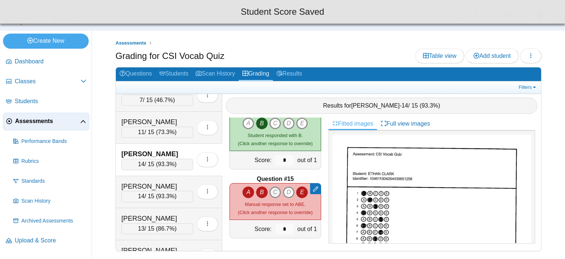
click at [273, 189] on icon "C" at bounding box center [275, 192] width 12 height 12
click at [286, 192] on icon "D" at bounding box center [289, 192] width 12 height 12
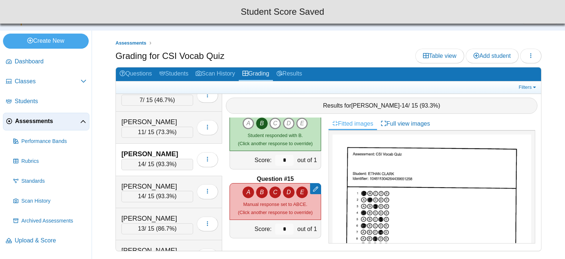
type input "*"
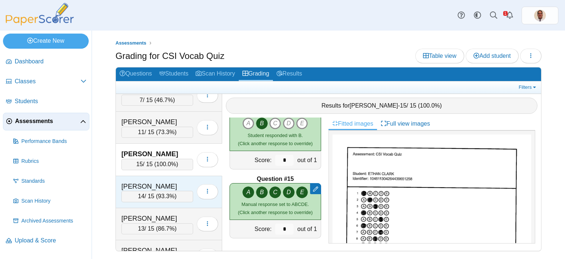
click at [172, 185] on div "[PERSON_NAME]" at bounding box center [157, 186] width 72 height 10
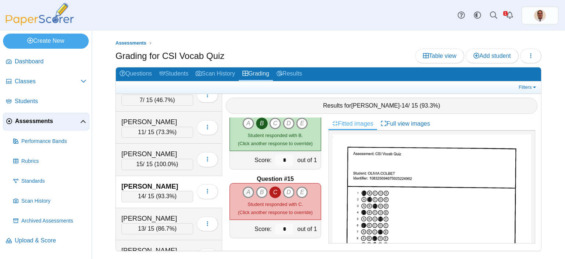
click at [242, 191] on icon "A" at bounding box center [248, 192] width 12 height 12
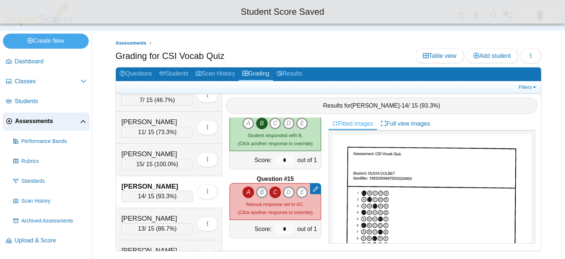
click at [259, 191] on icon "B" at bounding box center [262, 192] width 12 height 12
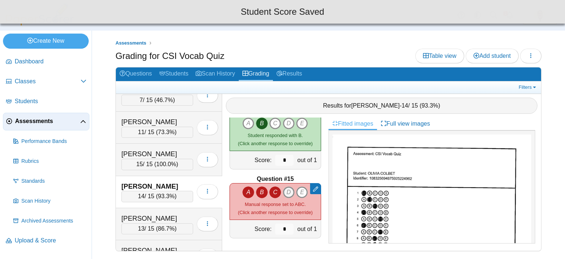
click at [289, 194] on icon "D" at bounding box center [289, 192] width 12 height 12
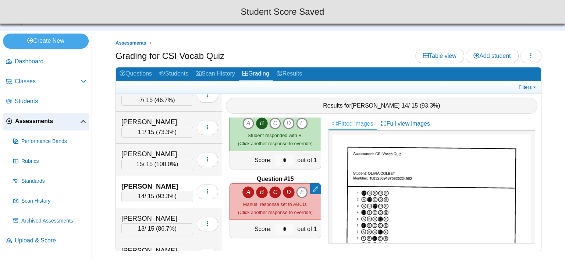
click at [297, 191] on icon "E" at bounding box center [302, 192] width 12 height 12
type input "*"
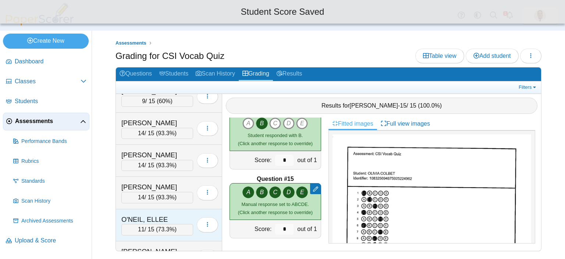
scroll to position [221, 0]
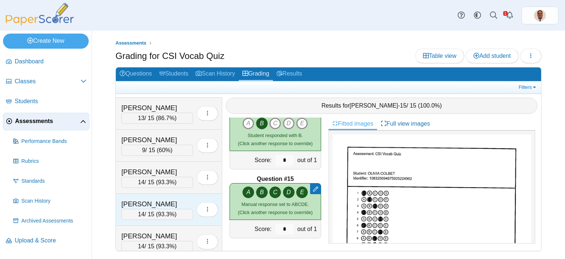
click at [167, 199] on div "[PERSON_NAME]" at bounding box center [157, 204] width 72 height 10
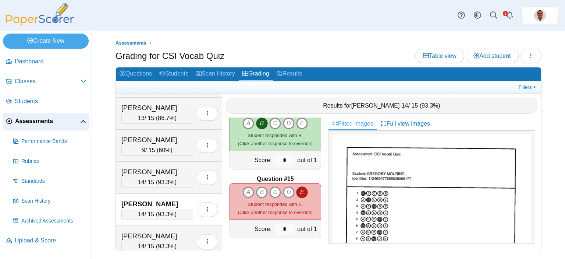
click at [245, 189] on icon "A" at bounding box center [248, 192] width 12 height 12
click at [259, 190] on icon "B" at bounding box center [262, 192] width 12 height 12
click at [274, 190] on icon "C" at bounding box center [275, 192] width 12 height 12
click at [291, 191] on icon "D" at bounding box center [289, 192] width 12 height 12
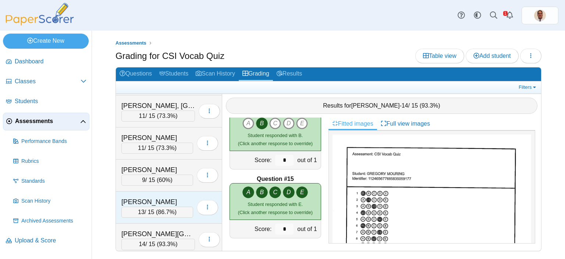
scroll to position [447, 0]
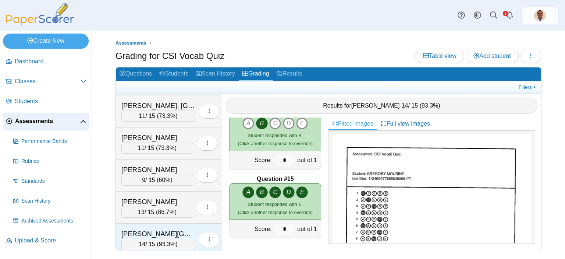
click at [176, 229] on div "[PERSON_NAME][GEOGRAPHIC_DATA]" at bounding box center [158, 234] width 74 height 10
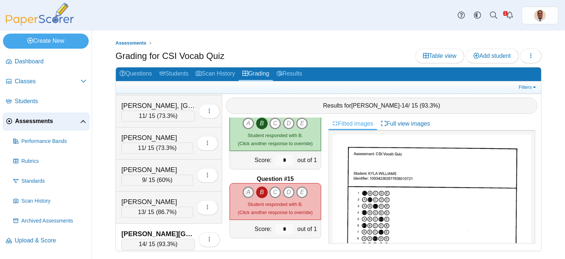
click at [247, 191] on icon "A" at bounding box center [248, 192] width 12 height 12
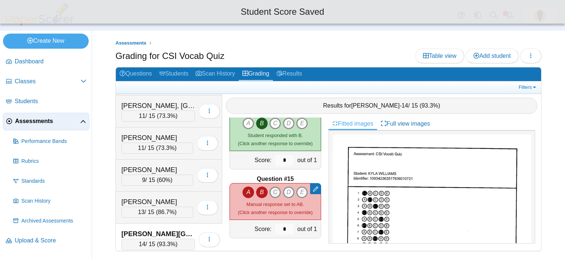
click at [274, 190] on icon "C" at bounding box center [275, 192] width 12 height 12
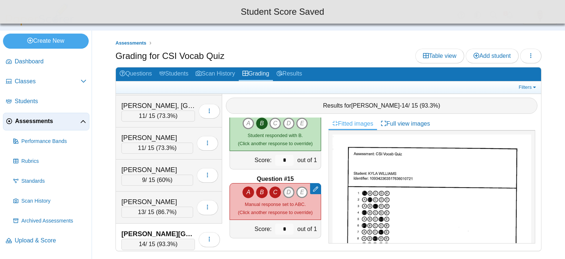
drag, startPoint x: 285, startPoint y: 190, endPoint x: 293, endPoint y: 191, distance: 8.1
click at [285, 190] on icon "D" at bounding box center [289, 192] width 12 height 12
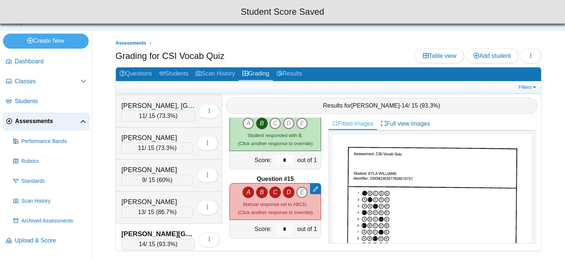
click at [296, 192] on icon "E" at bounding box center [302, 192] width 12 height 12
type input "*"
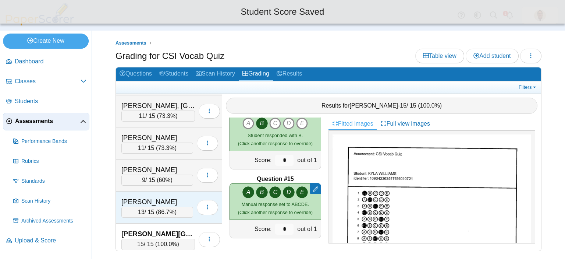
click at [184, 197] on div "[PERSON_NAME]" at bounding box center [157, 202] width 72 height 10
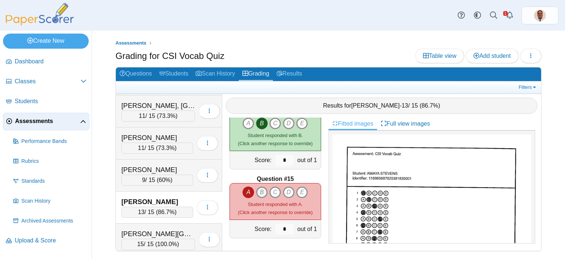
click at [261, 192] on icon "B" at bounding box center [262, 192] width 12 height 12
click at [276, 191] on icon "C" at bounding box center [275, 192] width 12 height 12
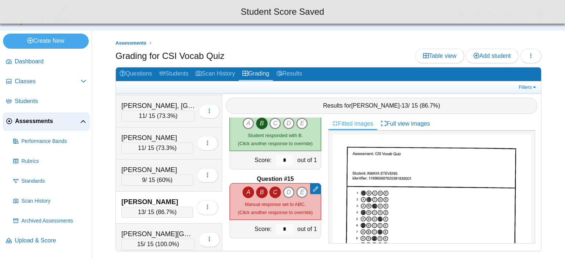
drag, startPoint x: 288, startPoint y: 190, endPoint x: 296, endPoint y: 190, distance: 7.4
click at [288, 190] on icon "D" at bounding box center [289, 192] width 12 height 12
click at [297, 190] on icon "E" at bounding box center [302, 192] width 12 height 12
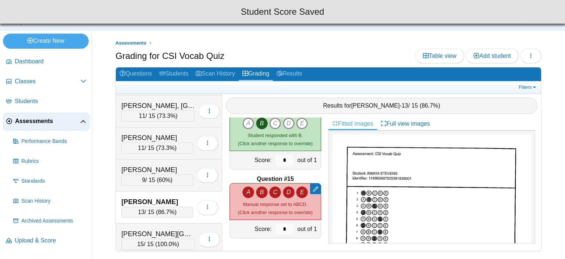
type input "*"
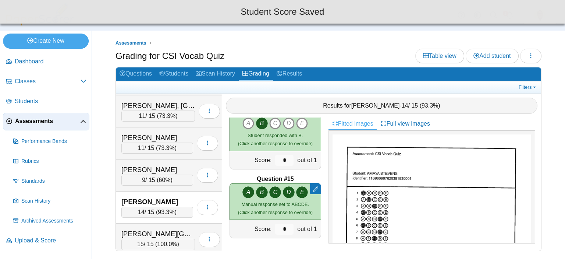
scroll to position [411, 0]
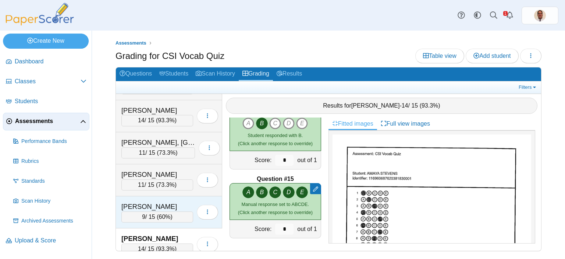
click at [184, 202] on div "[PERSON_NAME]" at bounding box center [157, 207] width 72 height 10
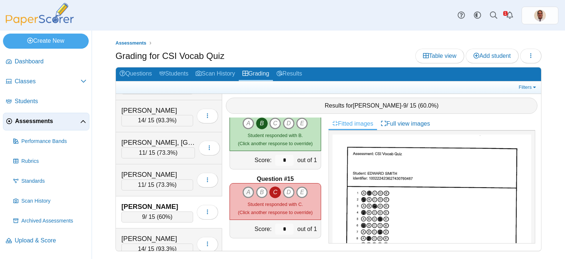
click at [249, 189] on icon "A" at bounding box center [248, 192] width 12 height 12
click at [260, 190] on icon "B" at bounding box center [262, 192] width 12 height 12
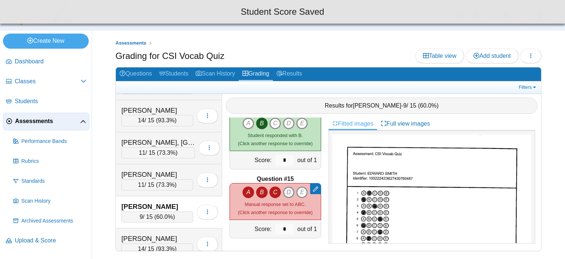
click at [285, 191] on icon "D" at bounding box center [289, 192] width 12 height 12
click at [298, 191] on icon "E" at bounding box center [302, 192] width 12 height 12
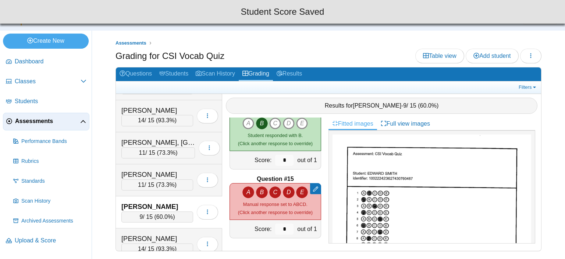
type input "*"
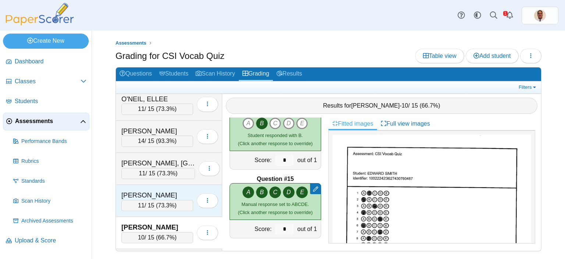
scroll to position [374, 0]
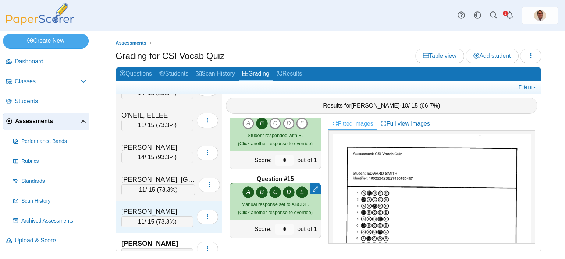
click at [181, 206] on div "[PERSON_NAME]" at bounding box center [157, 211] width 72 height 10
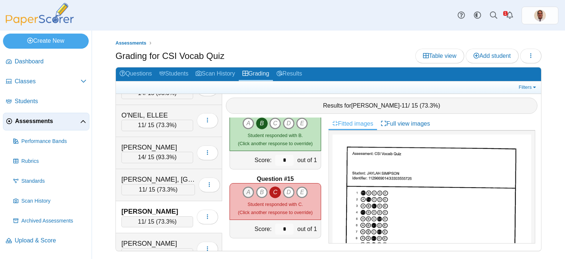
click at [245, 192] on icon "A" at bounding box center [248, 192] width 12 height 12
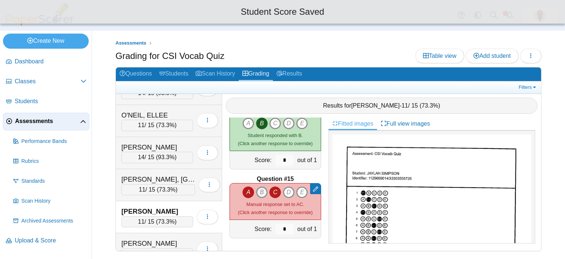
drag, startPoint x: 258, startPoint y: 191, endPoint x: 263, endPoint y: 192, distance: 5.2
click at [259, 191] on icon "B" at bounding box center [262, 192] width 12 height 12
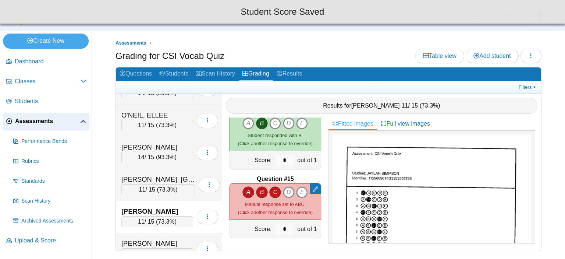
click at [284, 192] on icon "D" at bounding box center [289, 192] width 12 height 12
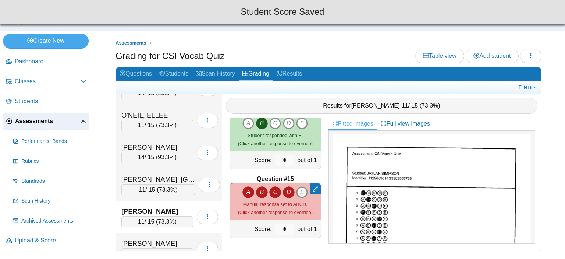
click at [298, 192] on icon "E" at bounding box center [302, 192] width 12 height 12
type input "*"
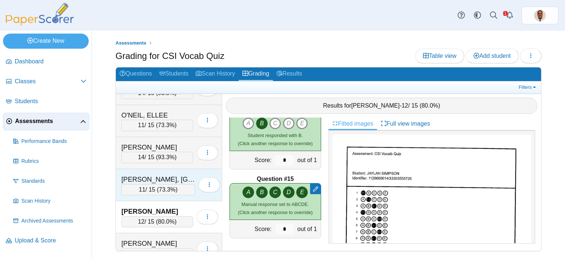
click at [170, 176] on div "[PERSON_NAME], [GEOGRAPHIC_DATA]" at bounding box center [158, 179] width 74 height 10
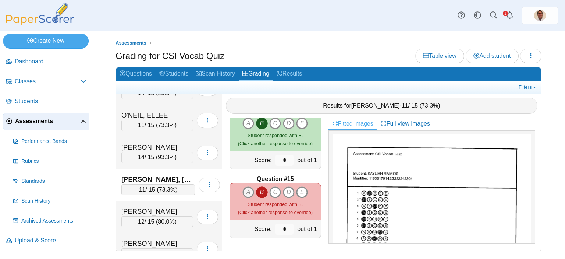
click at [248, 189] on icon "A" at bounding box center [248, 192] width 12 height 12
click at [273, 189] on icon "C" at bounding box center [275, 192] width 12 height 12
click at [288, 191] on icon "D" at bounding box center [289, 192] width 12 height 12
click at [296, 191] on icon "E" at bounding box center [302, 192] width 12 height 12
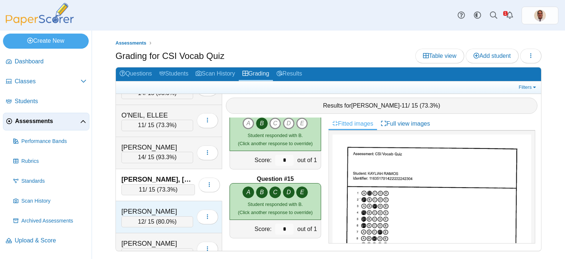
scroll to position [337, 0]
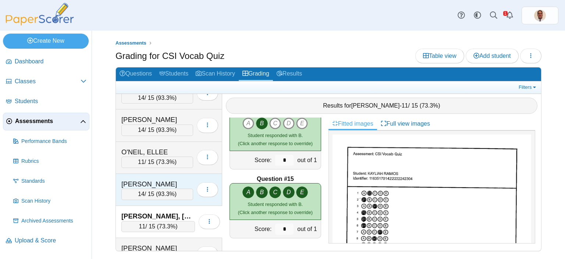
click at [166, 181] on div "[PERSON_NAME]" at bounding box center [157, 184] width 72 height 10
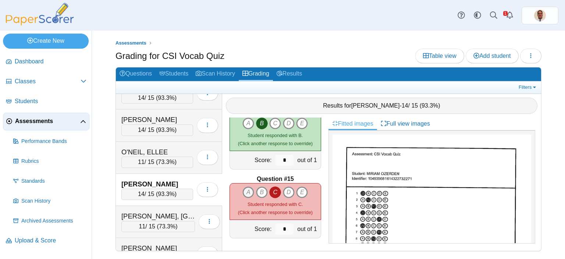
click at [243, 192] on icon "A" at bounding box center [248, 192] width 12 height 12
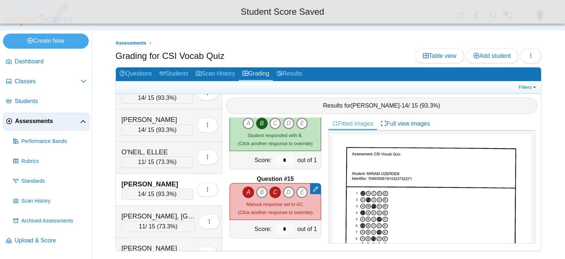
click at [259, 190] on icon "B" at bounding box center [262, 192] width 12 height 12
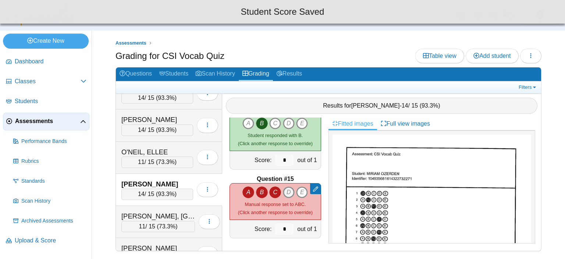
click at [285, 191] on icon "D" at bounding box center [289, 192] width 12 height 12
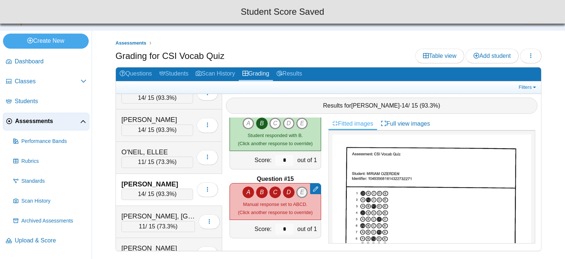
click at [296, 193] on icon "E" at bounding box center [302, 192] width 12 height 12
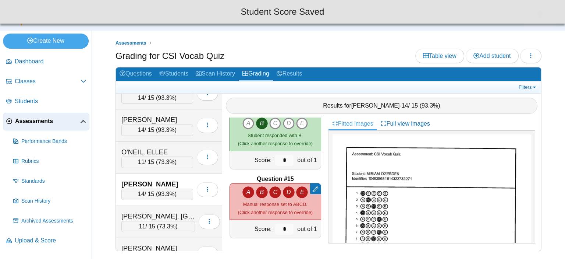
type input "*"
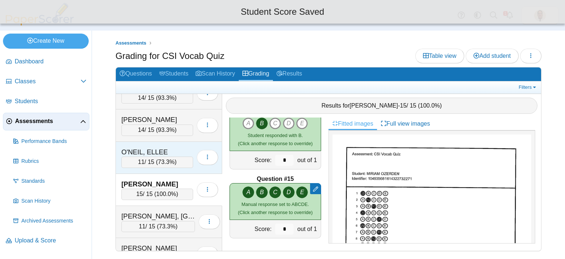
click at [175, 148] on div "O'NEIL, ELLEE" at bounding box center [157, 152] width 72 height 10
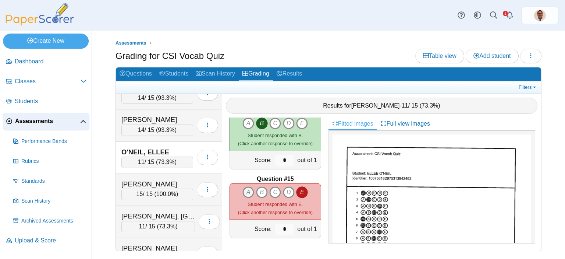
click at [244, 192] on icon "A" at bounding box center [248, 192] width 12 height 12
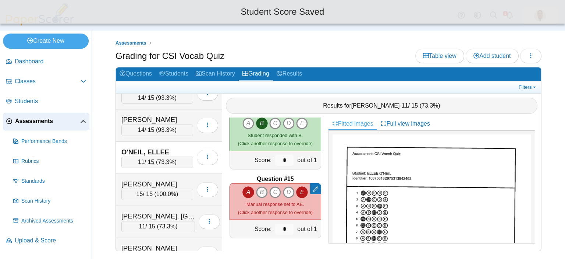
click at [258, 192] on icon "B" at bounding box center [262, 192] width 12 height 12
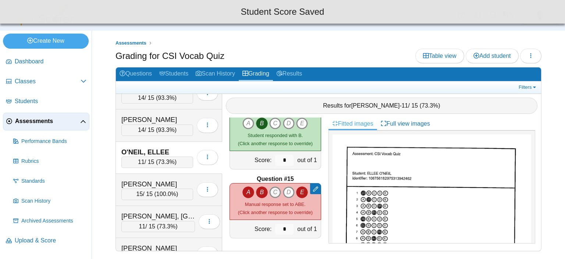
click at [271, 191] on icon "C" at bounding box center [275, 192] width 12 height 12
click at [285, 192] on icon "D" at bounding box center [289, 192] width 12 height 12
type input "*"
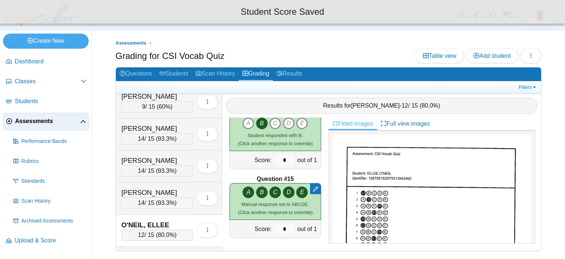
scroll to position [263, 0]
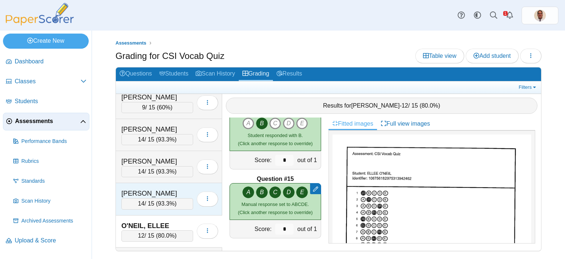
click at [173, 189] on div "[PERSON_NAME]" at bounding box center [157, 193] width 72 height 10
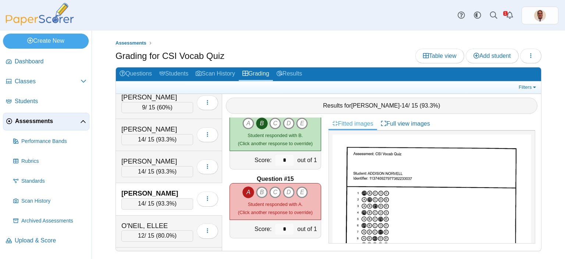
click at [260, 189] on icon "B" at bounding box center [262, 192] width 12 height 12
click at [274, 190] on icon "C" at bounding box center [275, 192] width 12 height 12
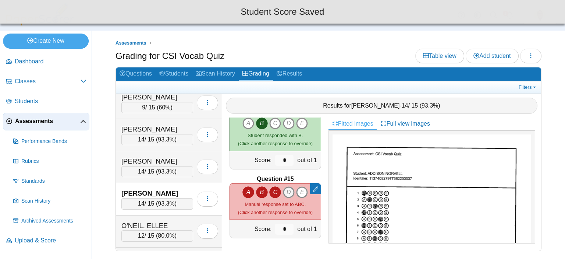
click at [283, 191] on icon "D" at bounding box center [289, 192] width 12 height 12
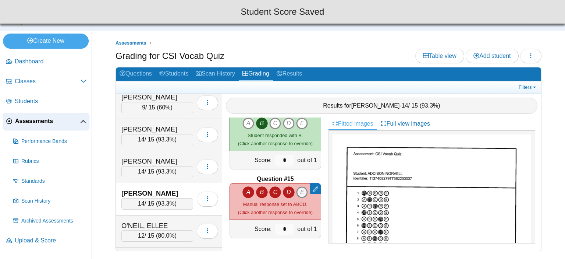
click at [297, 192] on icon "E" at bounding box center [302, 192] width 12 height 12
type input "*"
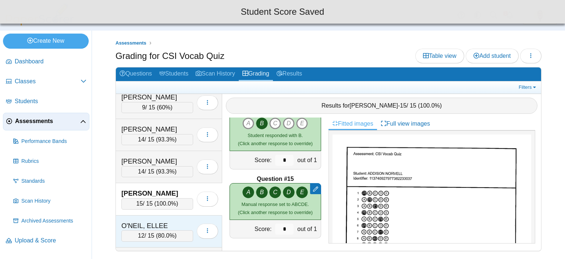
scroll to position [227, 0]
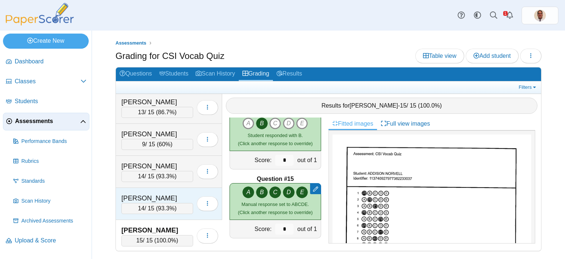
click at [182, 194] on div "[PERSON_NAME]" at bounding box center [157, 198] width 72 height 10
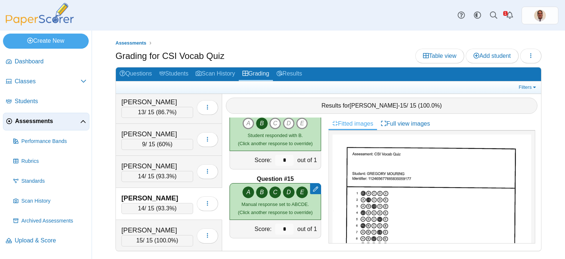
click at [303, 192] on icon "E" at bounding box center [302, 192] width 12 height 12
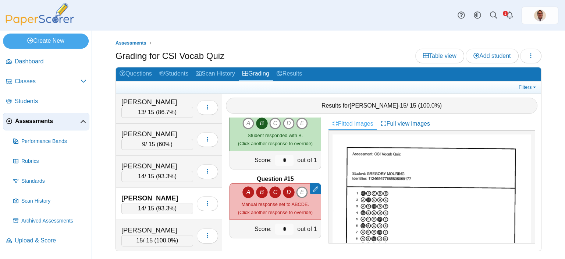
click at [284, 194] on icon "D" at bounding box center [289, 192] width 12 height 12
click at [299, 191] on icon "E" at bounding box center [302, 192] width 12 height 12
click at [286, 191] on icon "D" at bounding box center [289, 192] width 12 height 12
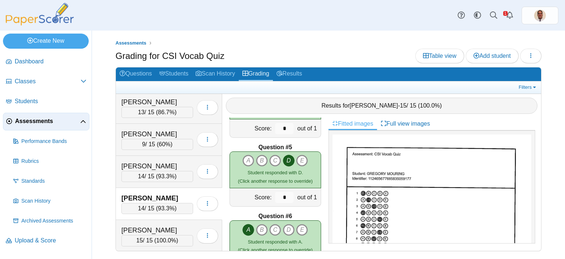
scroll to position [515, 0]
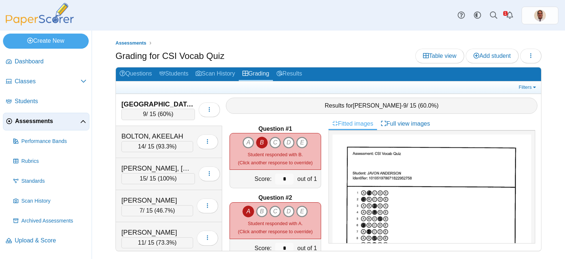
click at [159, 107] on div "[GEOGRAPHIC_DATA][PERSON_NAME]" at bounding box center [158, 104] width 74 height 10
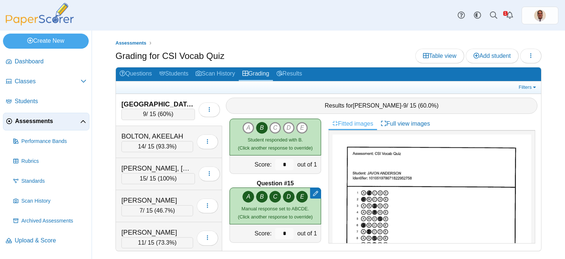
scroll to position [915, 0]
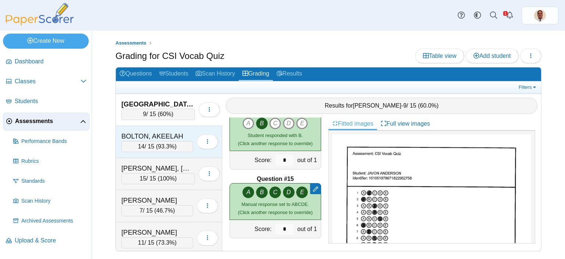
click at [177, 135] on div "BOLTON, AKEELAH" at bounding box center [157, 136] width 72 height 10
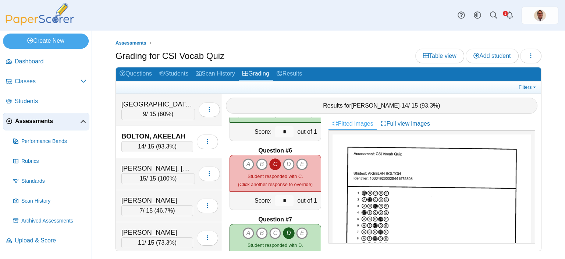
scroll to position [327, 0]
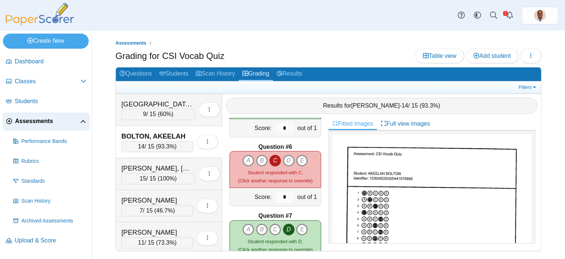
click at [169, 134] on div "BOLTON, AKEELAH" at bounding box center [157, 136] width 72 height 10
click at [172, 164] on div "[PERSON_NAME], [MEDICAL_DATA]" at bounding box center [158, 168] width 74 height 10
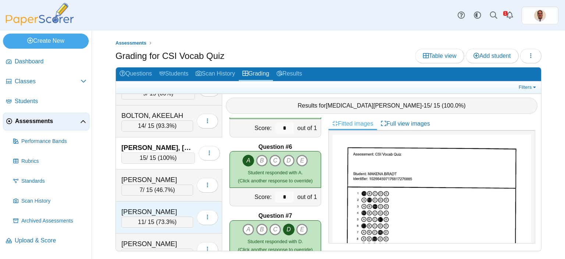
scroll to position [74, 0]
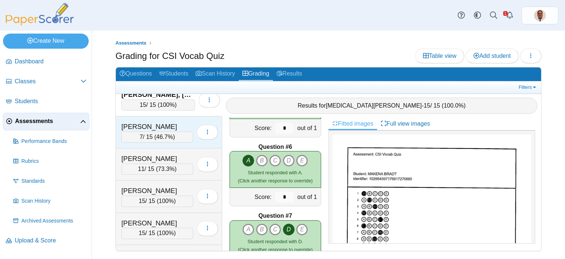
click at [170, 123] on div "[PERSON_NAME]" at bounding box center [157, 127] width 72 height 10
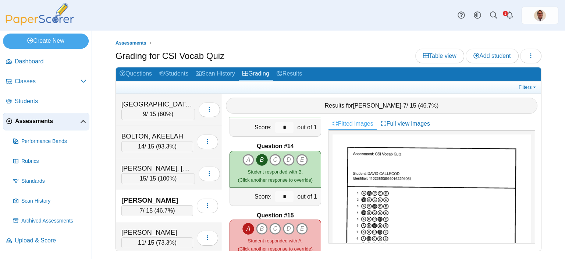
scroll to position [915, 0]
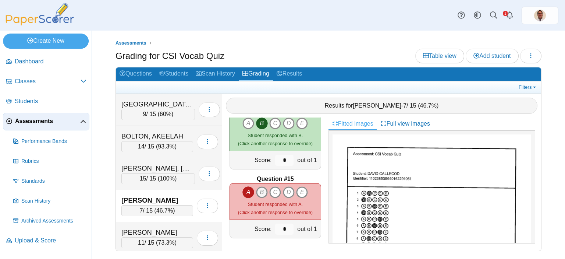
click at [259, 188] on icon "B" at bounding box center [262, 192] width 12 height 12
click at [274, 192] on icon "C" at bounding box center [275, 192] width 12 height 12
click at [287, 191] on icon "D" at bounding box center [289, 192] width 12 height 12
click at [300, 190] on icon "E" at bounding box center [302, 192] width 12 height 12
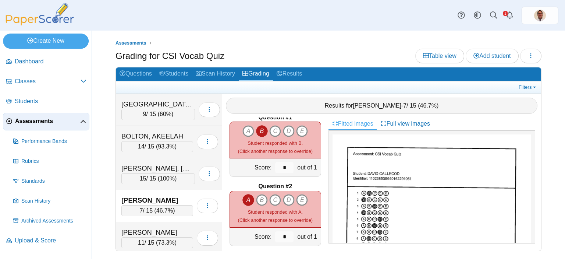
scroll to position [0, 0]
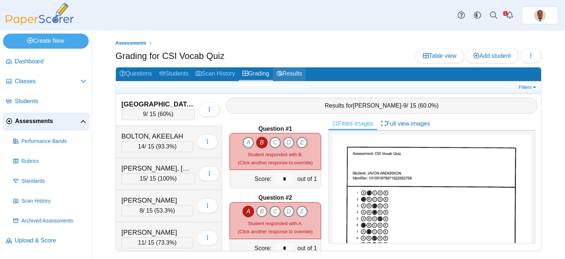
click at [291, 71] on link "Results" at bounding box center [289, 74] width 33 height 14
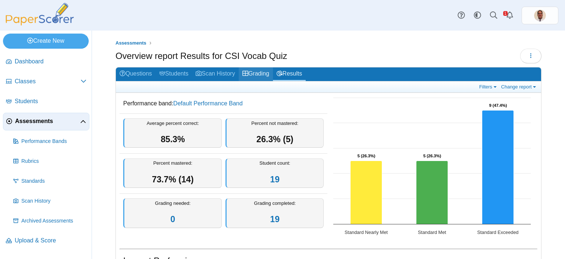
click at [258, 72] on link "Grading" at bounding box center [256, 74] width 34 height 14
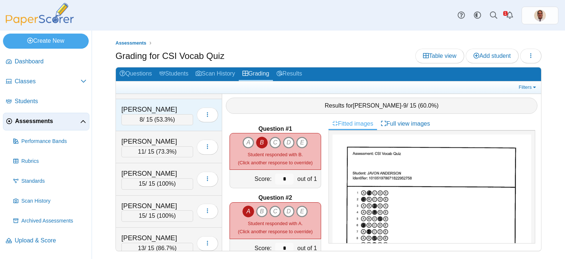
scroll to position [74, 0]
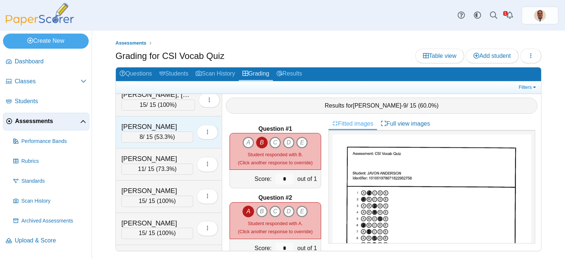
click at [177, 125] on div "[PERSON_NAME]" at bounding box center [157, 127] width 72 height 10
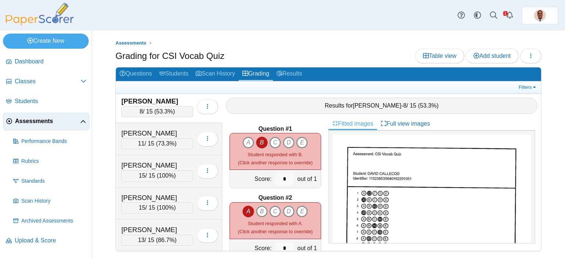
scroll to position [110, 0]
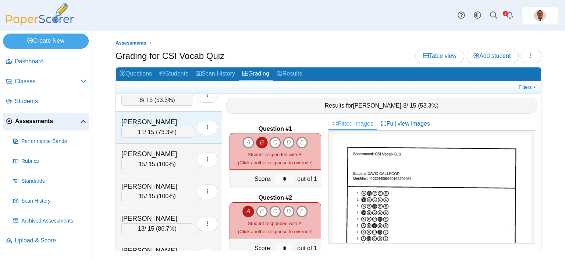
click at [167, 123] on div "[PERSON_NAME]" at bounding box center [157, 122] width 72 height 10
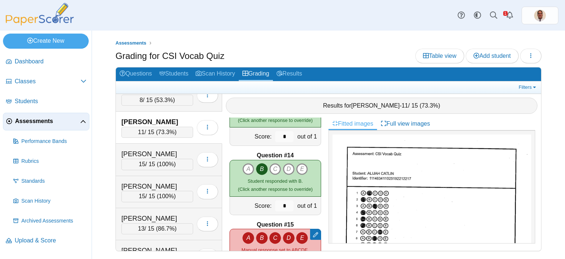
scroll to position [915, 0]
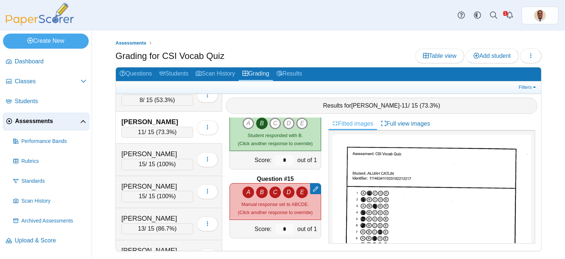
click at [244, 194] on icon "A" at bounding box center [248, 192] width 12 height 12
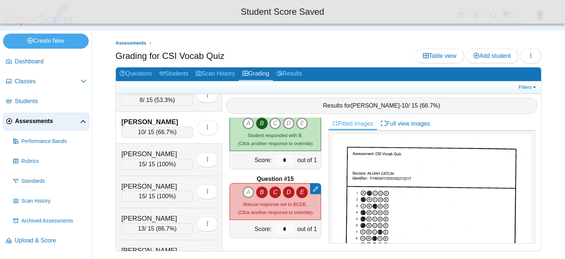
click at [259, 190] on icon "B" at bounding box center [262, 192] width 12 height 12
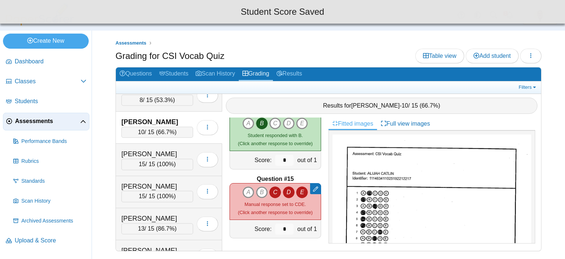
click at [274, 190] on icon "C" at bounding box center [275, 192] width 12 height 12
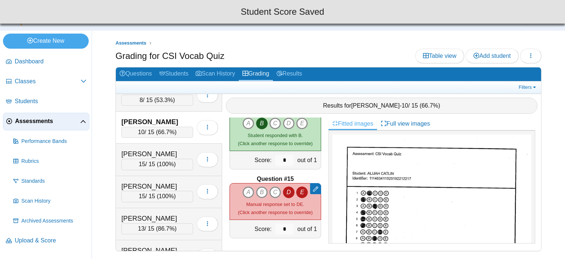
click at [284, 192] on icon "D" at bounding box center [289, 192] width 12 height 12
click at [274, 191] on icon "C" at bounding box center [275, 192] width 12 height 12
click at [259, 192] on icon "B" at bounding box center [262, 192] width 12 height 12
click at [247, 189] on icon "A" at bounding box center [248, 192] width 12 height 12
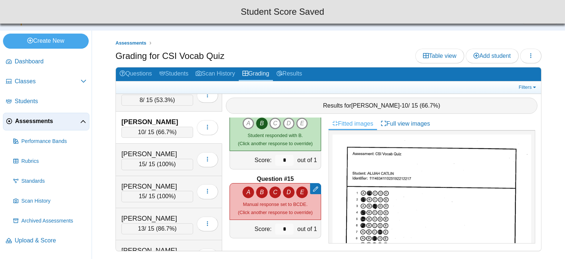
type input "*"
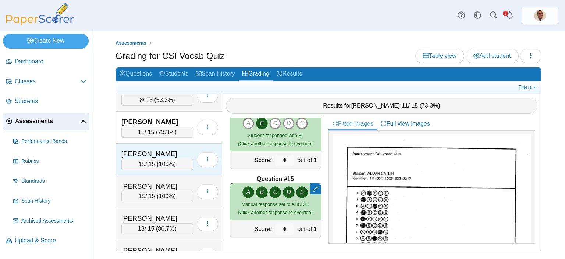
click at [180, 149] on div "[PERSON_NAME]" at bounding box center [157, 154] width 72 height 10
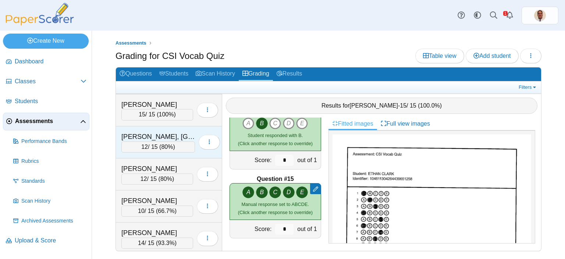
scroll to position [447, 0]
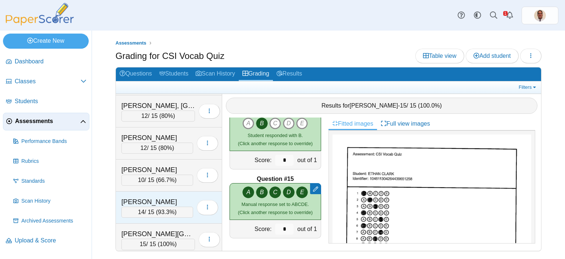
click at [168, 197] on div "[PERSON_NAME]" at bounding box center [157, 202] width 72 height 10
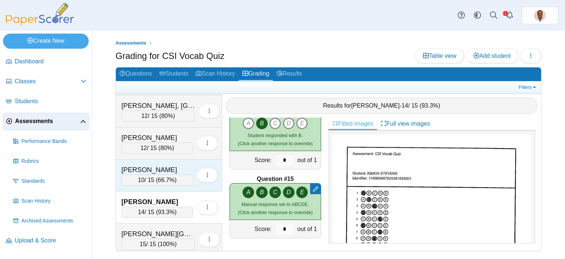
click at [174, 165] on div "[PERSON_NAME]" at bounding box center [157, 170] width 72 height 10
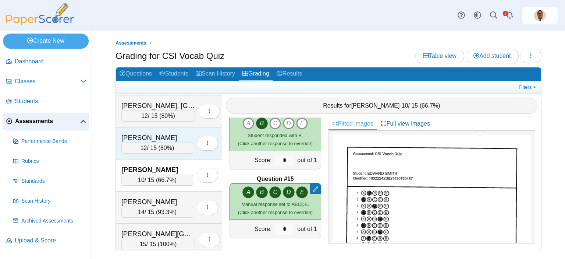
click at [171, 133] on div "[PERSON_NAME]" at bounding box center [157, 138] width 72 height 10
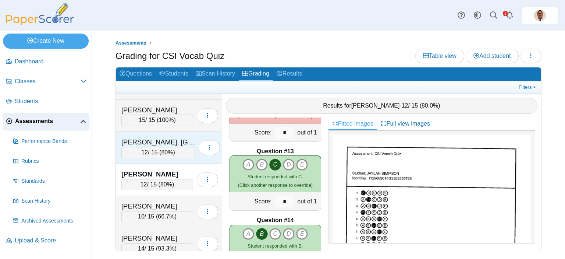
scroll to position [411, 0]
click at [171, 138] on div "[PERSON_NAME], [GEOGRAPHIC_DATA]" at bounding box center [158, 143] width 74 height 10
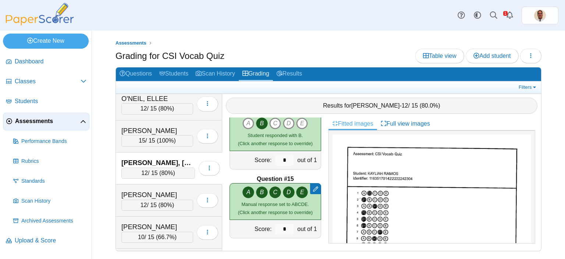
scroll to position [374, 0]
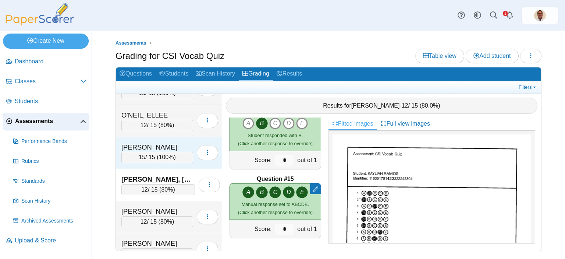
click at [167, 144] on div "[PERSON_NAME]" at bounding box center [157, 147] width 72 height 10
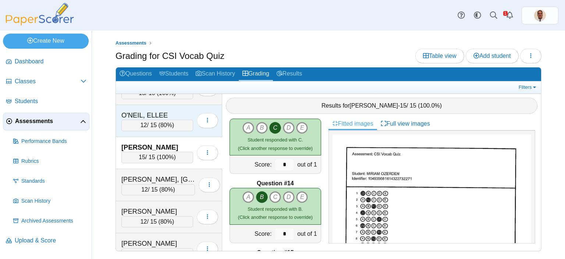
scroll to position [337, 0]
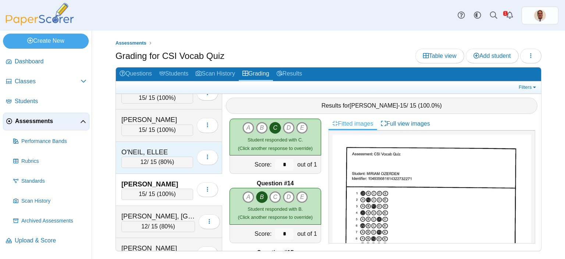
click at [163, 147] on div "O'NEIL, ELLEE" at bounding box center [157, 152] width 72 height 10
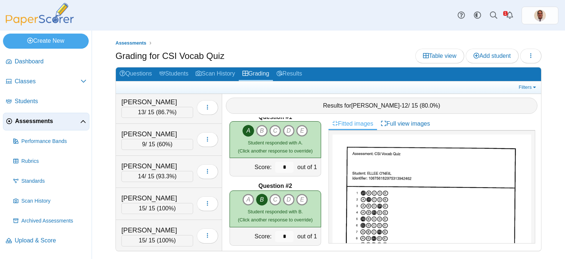
scroll to position [0, 0]
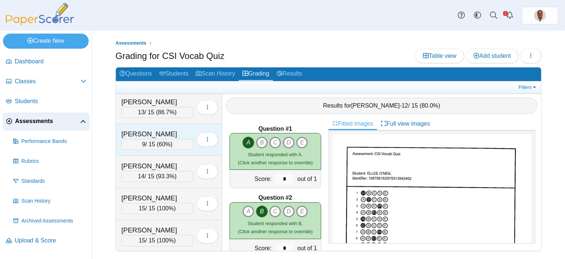
click at [158, 135] on div "[PERSON_NAME]" at bounding box center [157, 134] width 72 height 10
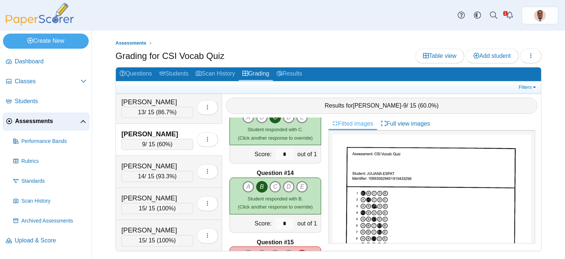
scroll to position [915, 0]
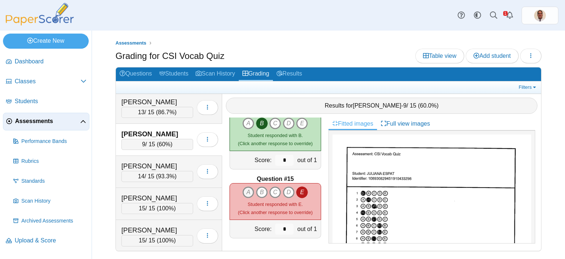
click at [244, 191] on icon "A" at bounding box center [248, 192] width 12 height 12
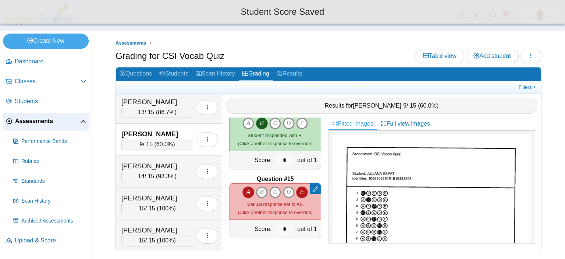
click at [260, 191] on icon "B" at bounding box center [262, 192] width 12 height 12
click at [270, 191] on icon "C" at bounding box center [275, 192] width 12 height 12
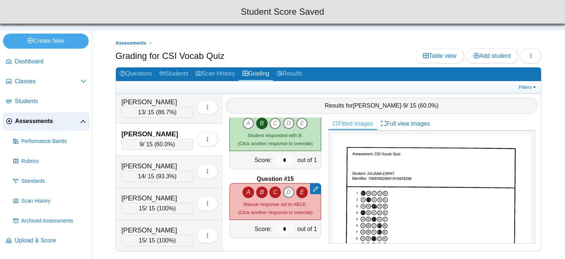
click at [283, 192] on icon "D" at bounding box center [289, 192] width 12 height 12
type input "*"
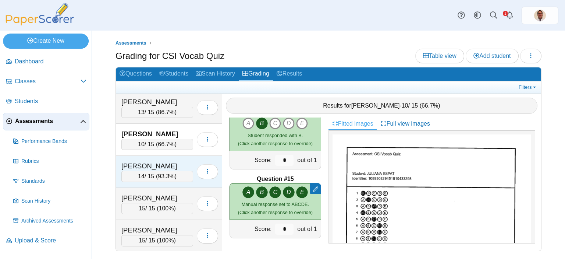
click at [165, 161] on div "[PERSON_NAME]" at bounding box center [157, 166] width 72 height 10
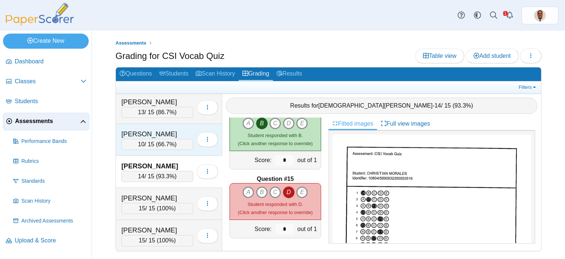
click at [180, 129] on div "[PERSON_NAME]" at bounding box center [157, 134] width 72 height 10
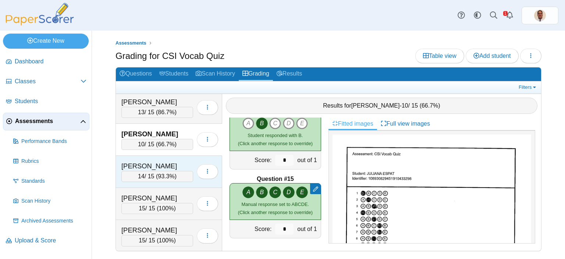
click at [168, 164] on div "[PERSON_NAME]" at bounding box center [157, 166] width 72 height 10
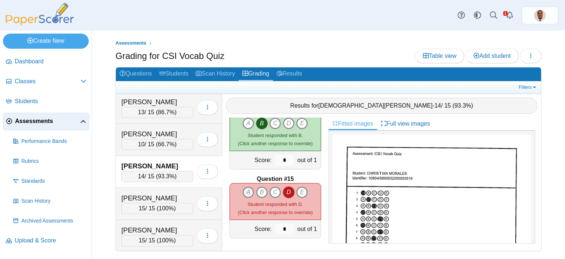
click at [247, 192] on icon "A" at bounding box center [248, 192] width 12 height 12
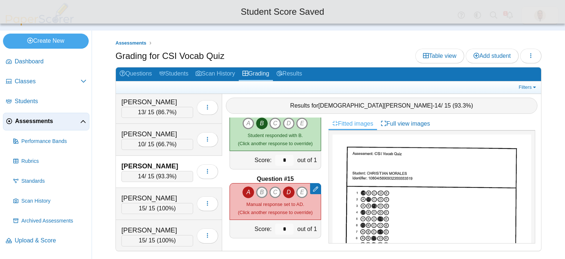
click at [261, 192] on icon "B" at bounding box center [262, 192] width 12 height 12
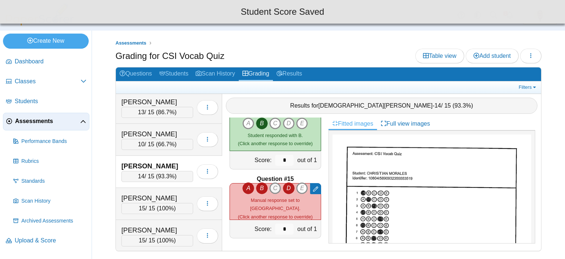
drag, startPoint x: 273, startPoint y: 192, endPoint x: 278, endPoint y: 194, distance: 5.5
click at [273, 192] on icon "C" at bounding box center [275, 188] width 12 height 12
click at [299, 191] on icon "E" at bounding box center [302, 192] width 12 height 12
type input "*"
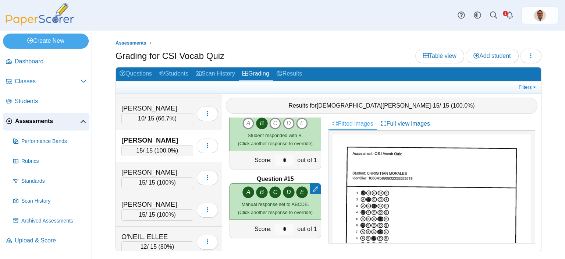
scroll to position [447, 0]
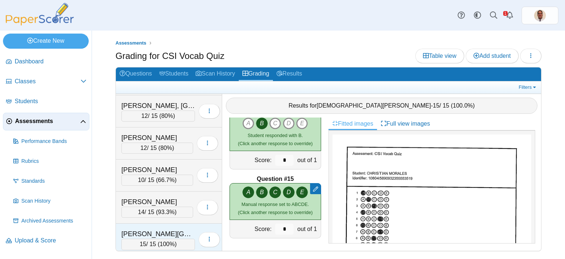
click at [174, 229] on div "[PERSON_NAME][GEOGRAPHIC_DATA]" at bounding box center [158, 234] width 74 height 10
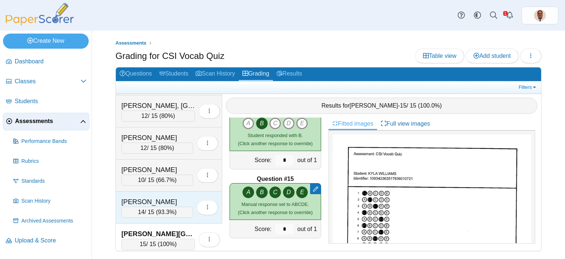
click at [193, 197] on div "Loading…" at bounding box center [205, 207] width 25 height 21
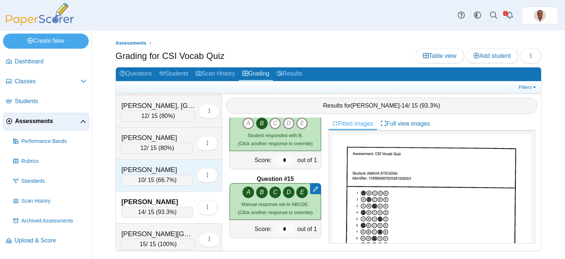
click at [181, 165] on div "[PERSON_NAME]" at bounding box center [157, 170] width 72 height 10
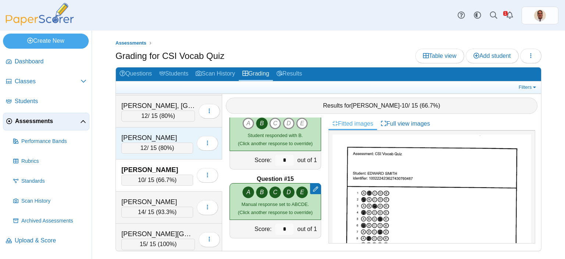
click at [181, 133] on div "[PERSON_NAME]" at bounding box center [157, 138] width 72 height 10
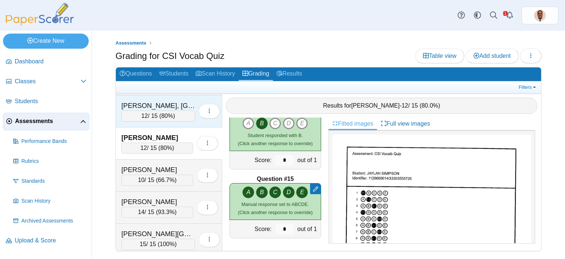
click at [181, 101] on div "[PERSON_NAME], [GEOGRAPHIC_DATA]" at bounding box center [158, 106] width 74 height 10
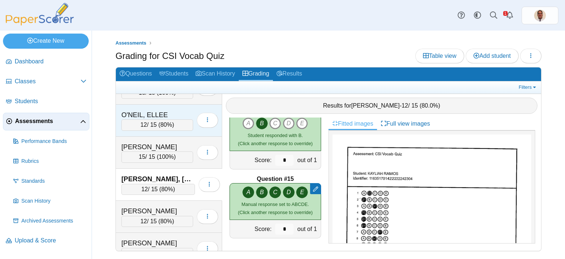
scroll to position [374, 0]
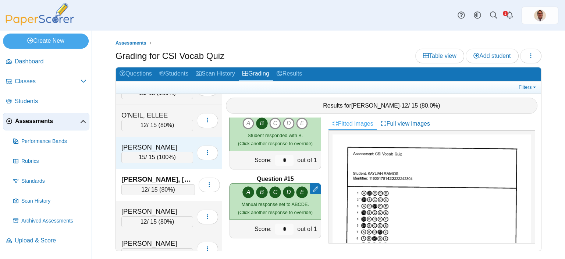
click at [184, 137] on div "[PERSON_NAME] 15 / 15 ( 100% ) Loading…" at bounding box center [169, 153] width 106 height 32
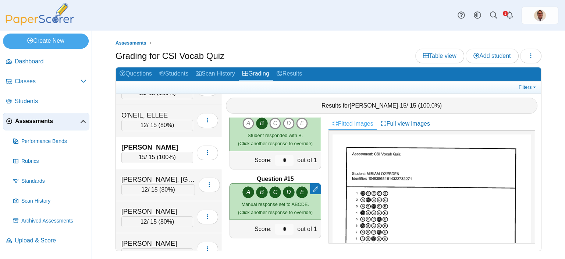
scroll to position [337, 0]
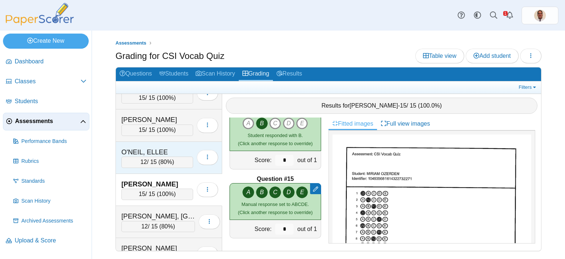
click at [180, 147] on div "O'NEIL, ELLEE" at bounding box center [157, 152] width 72 height 10
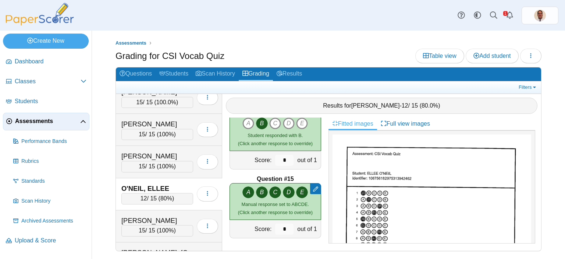
scroll to position [300, 0]
click at [179, 152] on div "[PERSON_NAME]" at bounding box center [157, 157] width 72 height 10
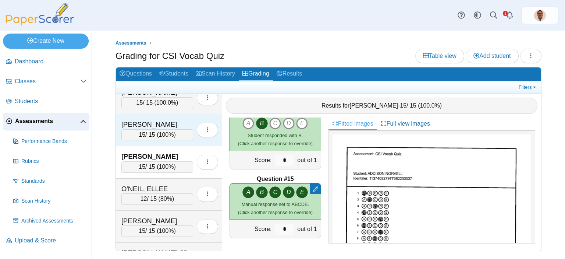
click at [181, 121] on div "[PERSON_NAME]" at bounding box center [157, 125] width 72 height 10
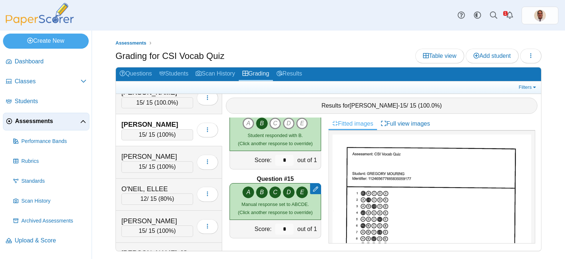
scroll to position [227, 0]
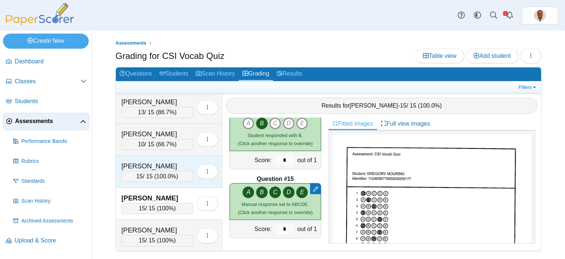
click at [178, 156] on div "[PERSON_NAME] 15 / 15 ( 100.0% ) Loading…" at bounding box center [169, 172] width 106 height 32
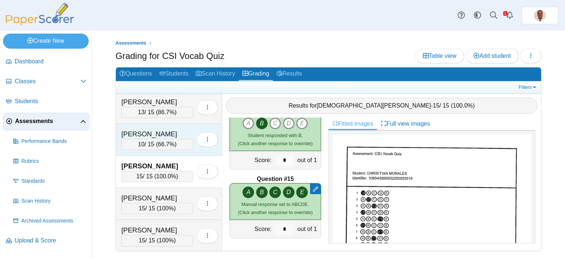
click at [177, 129] on div "[PERSON_NAME]" at bounding box center [157, 134] width 72 height 10
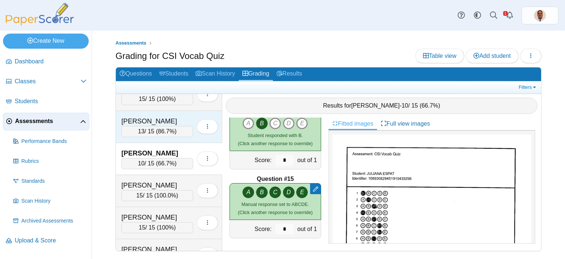
scroll to position [190, 0]
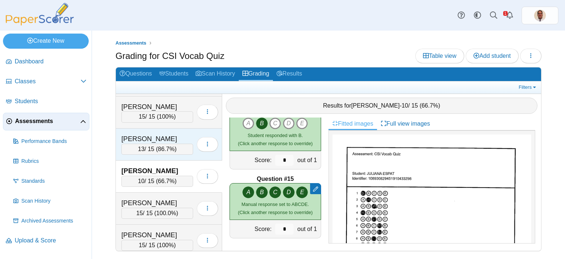
click at [178, 129] on div "[PERSON_NAME] 13 / 15 ( 86.7% ) Loading…" at bounding box center [169, 144] width 106 height 32
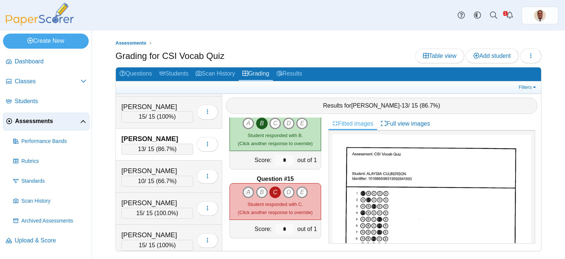
click at [246, 194] on icon "A" at bounding box center [248, 192] width 12 height 12
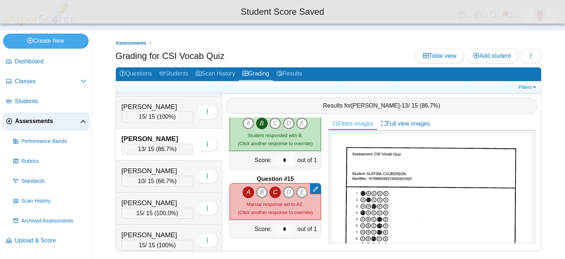
click at [257, 193] on icon "B" at bounding box center [262, 192] width 12 height 12
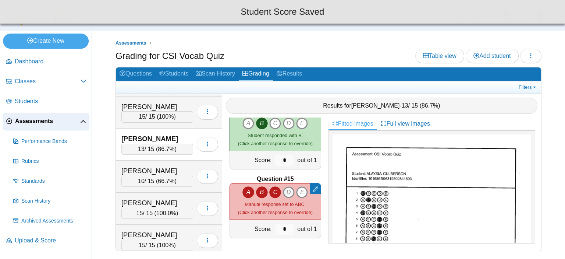
click at [287, 192] on icon "D" at bounding box center [289, 192] width 12 height 12
click at [299, 193] on icon "E" at bounding box center [302, 192] width 12 height 12
type input "*"
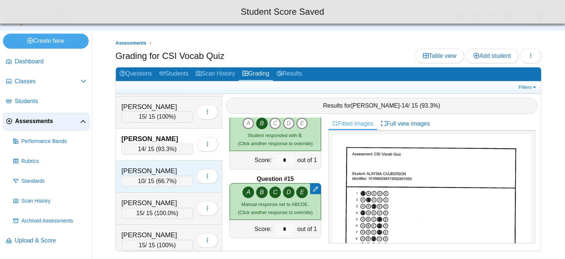
scroll to position [153, 0]
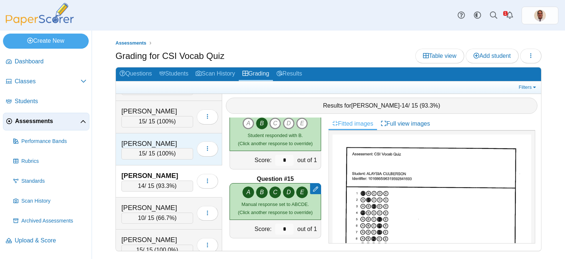
click at [178, 134] on div "[PERSON_NAME] 15 / 15 ( 100% ) Loading…" at bounding box center [169, 149] width 106 height 32
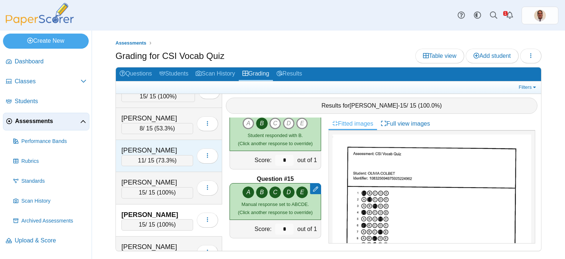
scroll to position [79, 0]
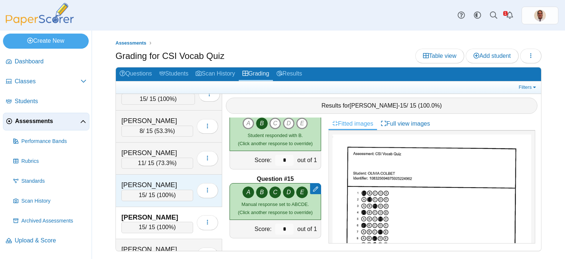
click at [178, 181] on div "[PERSON_NAME]" at bounding box center [157, 185] width 72 height 10
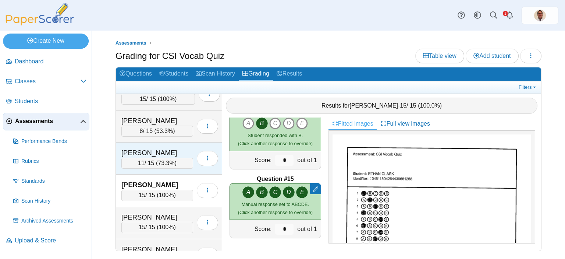
click at [179, 143] on div "[PERSON_NAME] 11 / 15 ( 73.3% ) Loading…" at bounding box center [169, 158] width 106 height 32
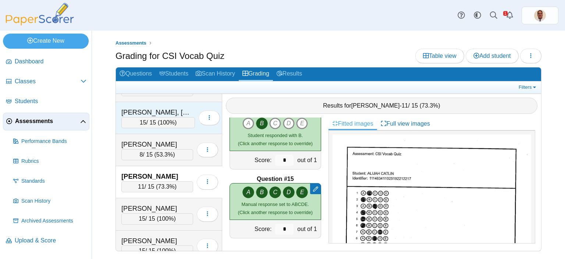
scroll to position [43, 0]
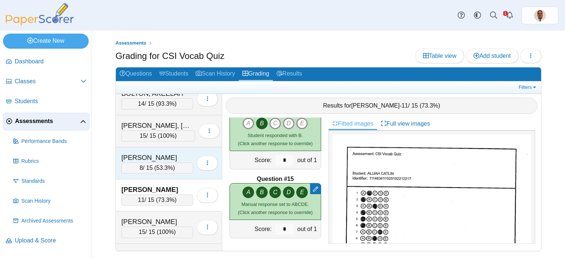
click at [181, 150] on div "[PERSON_NAME] 8 / 15 ( 53.3% ) Loading…" at bounding box center [169, 163] width 106 height 32
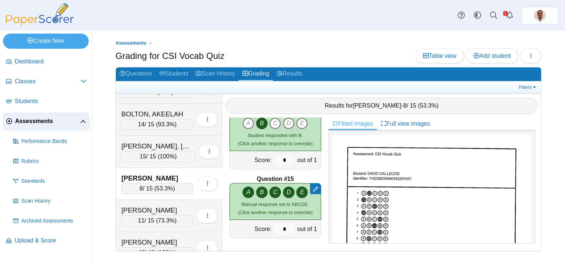
scroll to position [6, 0]
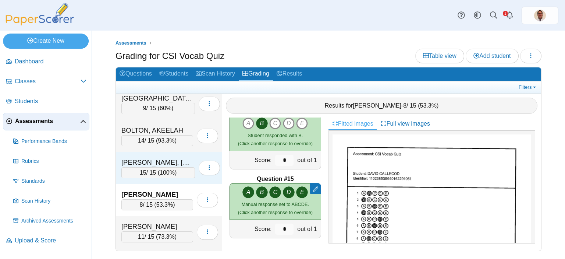
click at [178, 157] on div "[PERSON_NAME], [MEDICAL_DATA]" at bounding box center [158, 162] width 74 height 10
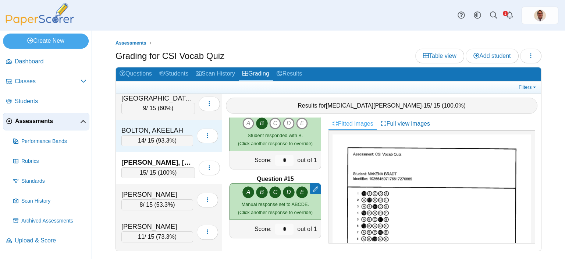
click at [178, 125] on div "BOLTON, AKEELAH" at bounding box center [157, 130] width 72 height 10
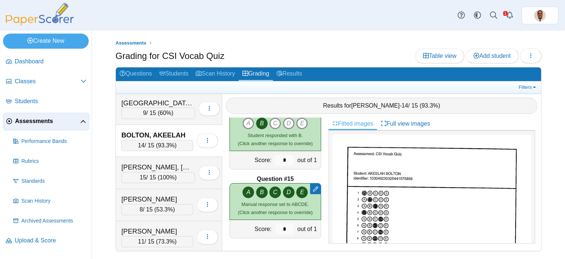
scroll to position [0, 0]
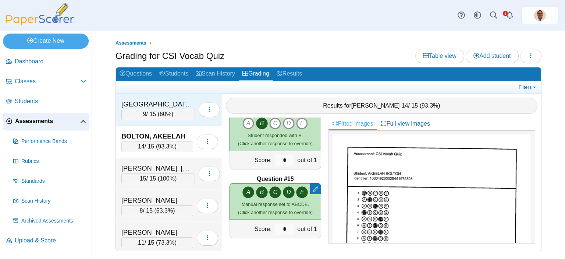
click at [178, 101] on div "[GEOGRAPHIC_DATA][PERSON_NAME]" at bounding box center [158, 104] width 74 height 10
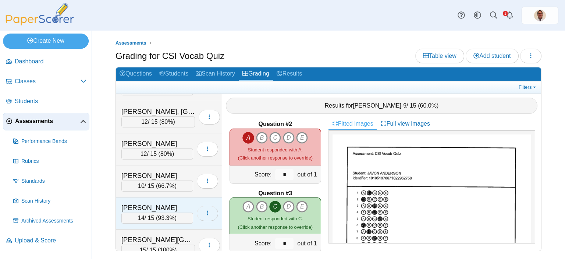
scroll to position [447, 0]
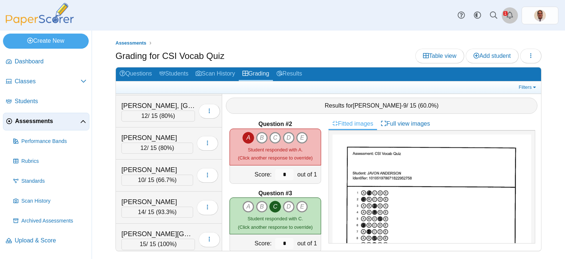
click at [508, 14] on use "Alerts" at bounding box center [510, 14] width 7 height 7
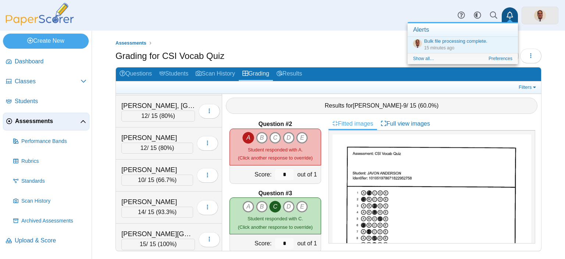
click at [542, 16] on img at bounding box center [540, 16] width 12 height 12
